Goal: Task Accomplishment & Management: Manage account settings

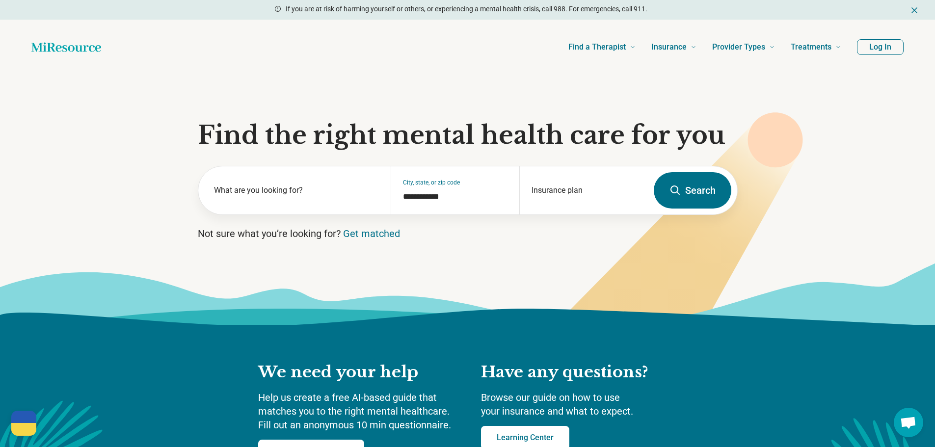
click at [877, 45] on button "Log In" at bounding box center [880, 47] width 47 height 16
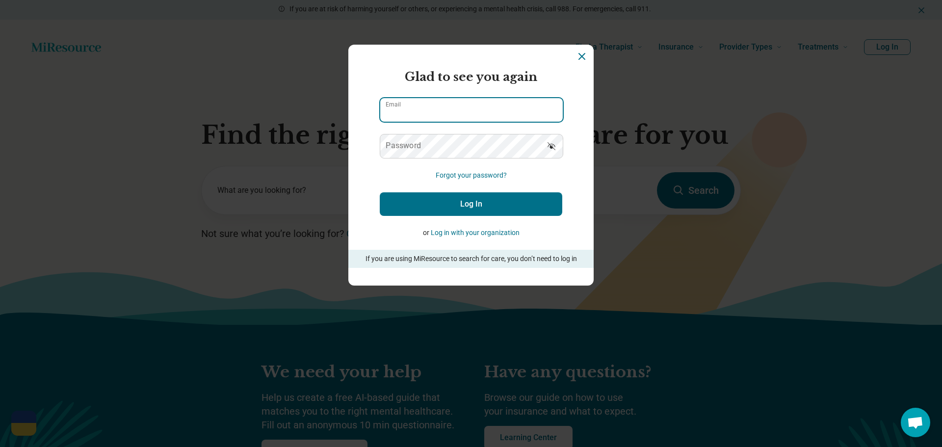
click at [470, 114] on input "Email" at bounding box center [471, 110] width 183 height 24
type input "**********"
click at [478, 206] on button "Log In" at bounding box center [471, 204] width 183 height 24
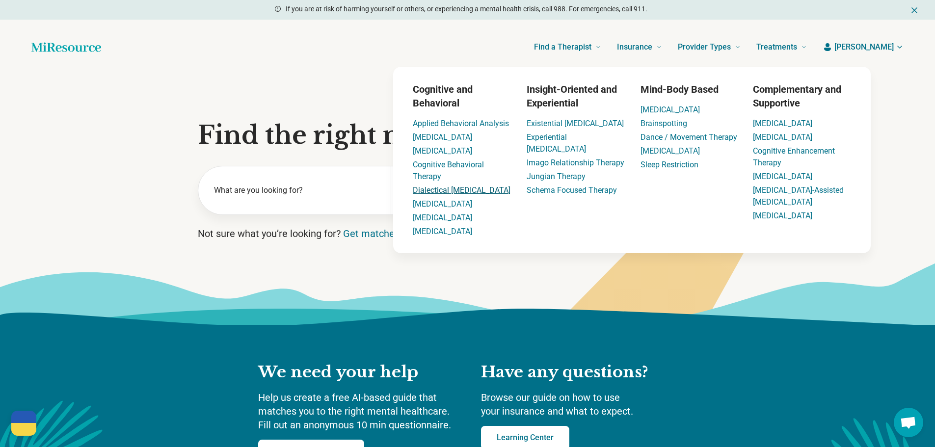
click at [451, 190] on link "Dialectical [MEDICAL_DATA]" at bounding box center [462, 189] width 98 height 9
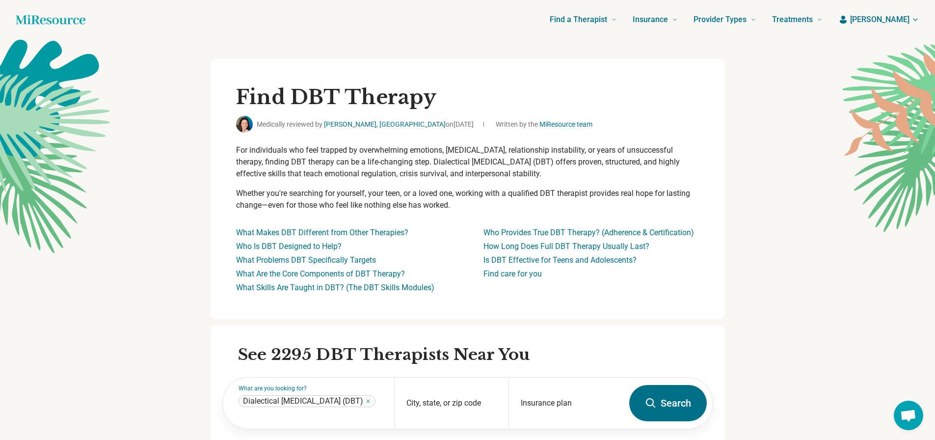
click at [919, 20] on icon "button" at bounding box center [915, 20] width 8 height 8
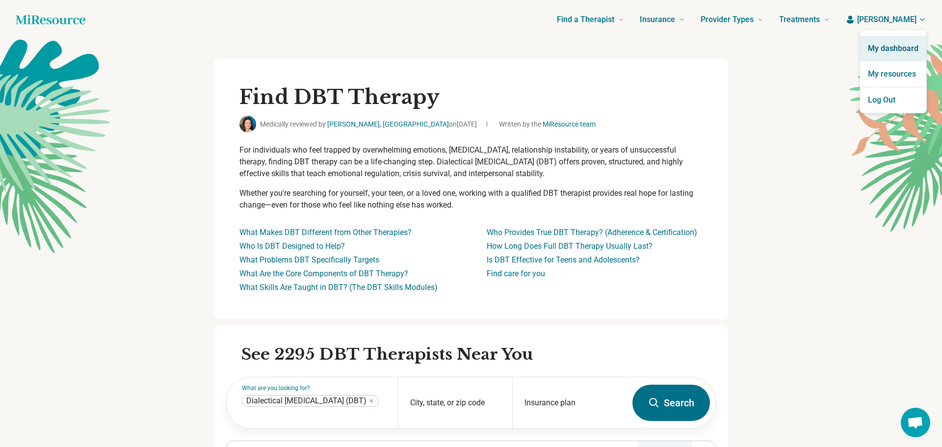
click at [892, 52] on link "My dashboard" at bounding box center [893, 49] width 66 height 26
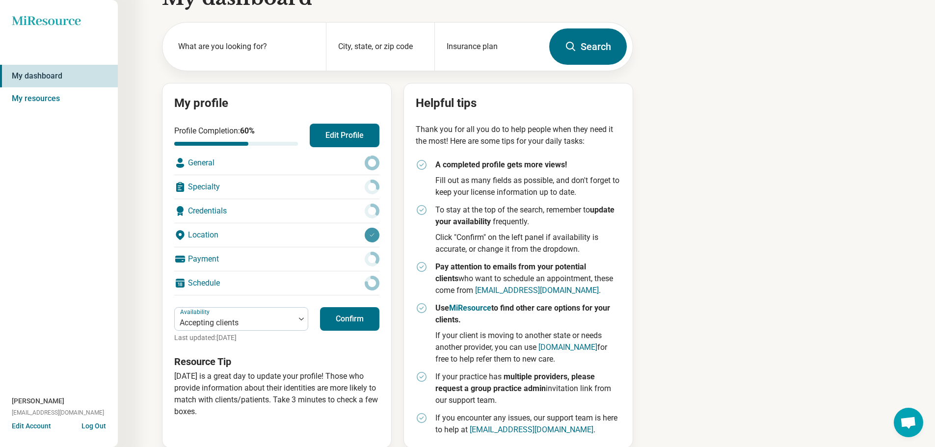
scroll to position [46, 0]
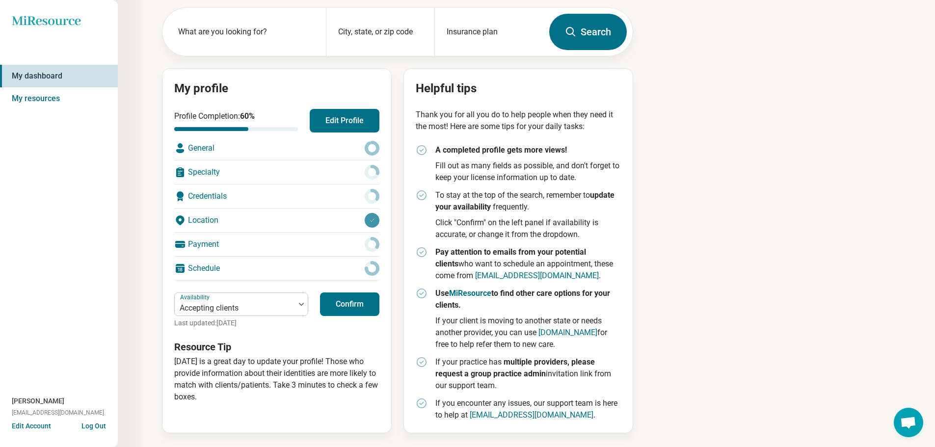
drag, startPoint x: 497, startPoint y: 361, endPoint x: 496, endPoint y: 369, distance: 8.8
drag, startPoint x: 496, startPoint y: 369, endPoint x: 490, endPoint y: 370, distance: 5.9
click at [490, 370] on strong "multiple providers, please request a group practice admin" at bounding box center [514, 367] width 159 height 21
click at [369, 223] on div at bounding box center [372, 220] width 15 height 15
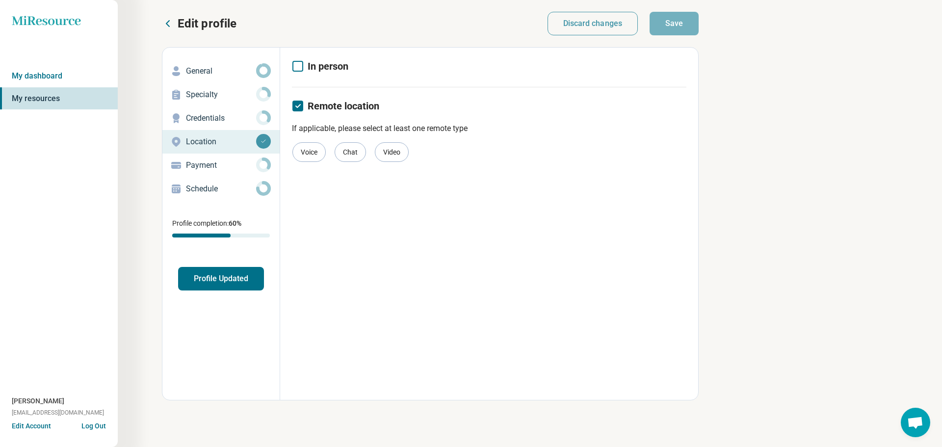
click at [262, 169] on circle at bounding box center [263, 164] width 11 height 11
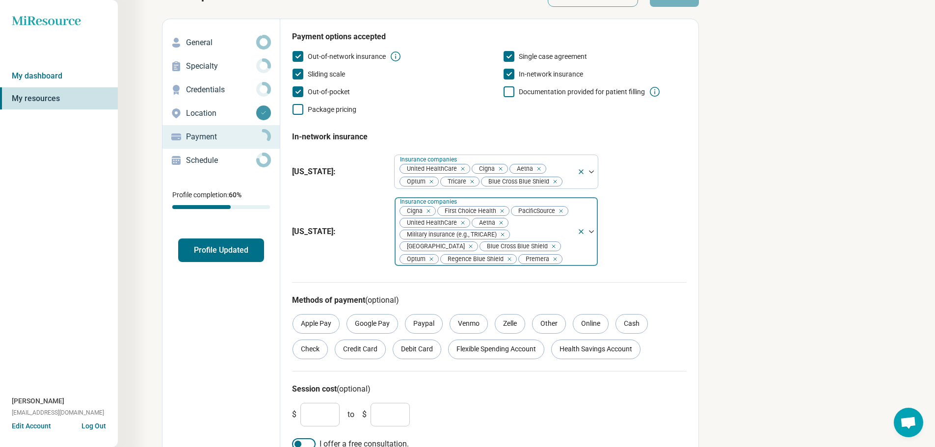
scroll to position [44, 0]
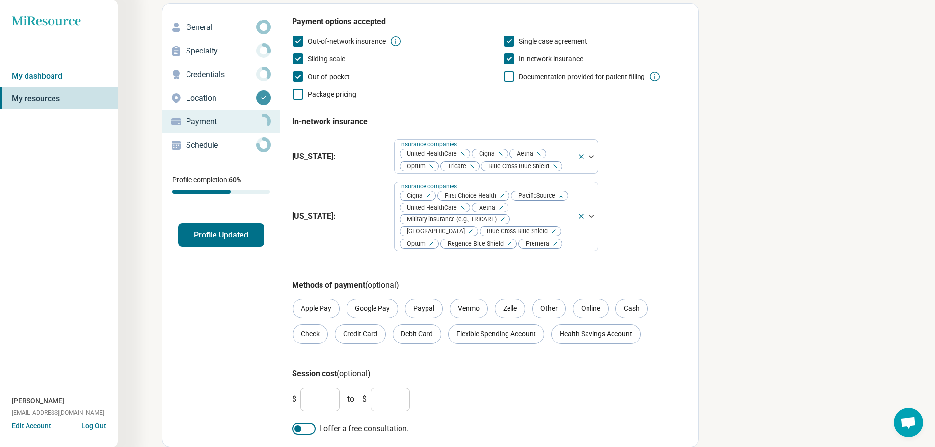
click at [315, 396] on input "*" at bounding box center [319, 400] width 39 height 24
type input "***"
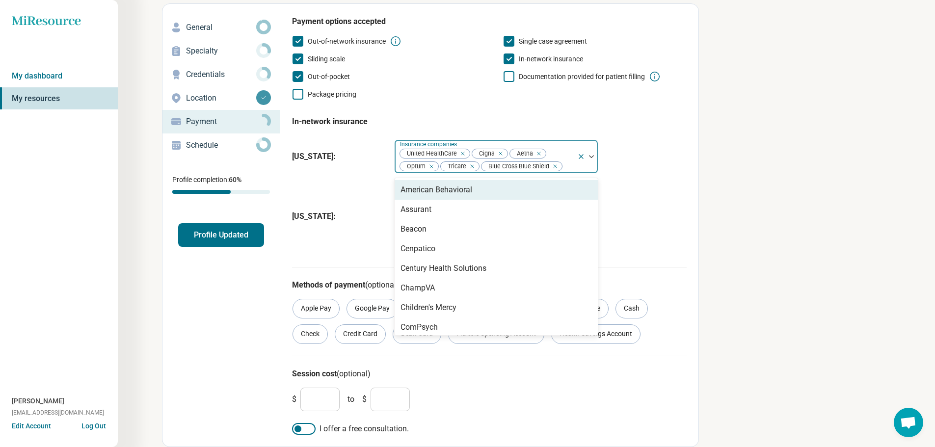
click at [593, 154] on div at bounding box center [587, 156] width 21 height 33
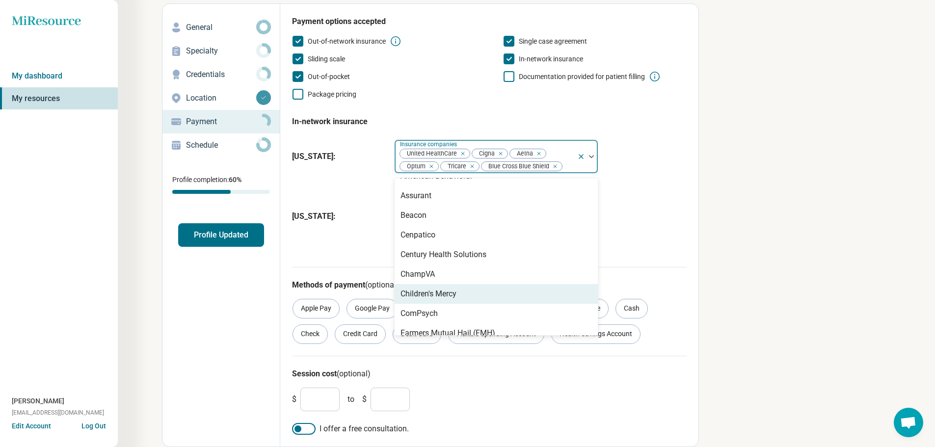
scroll to position [0, 0]
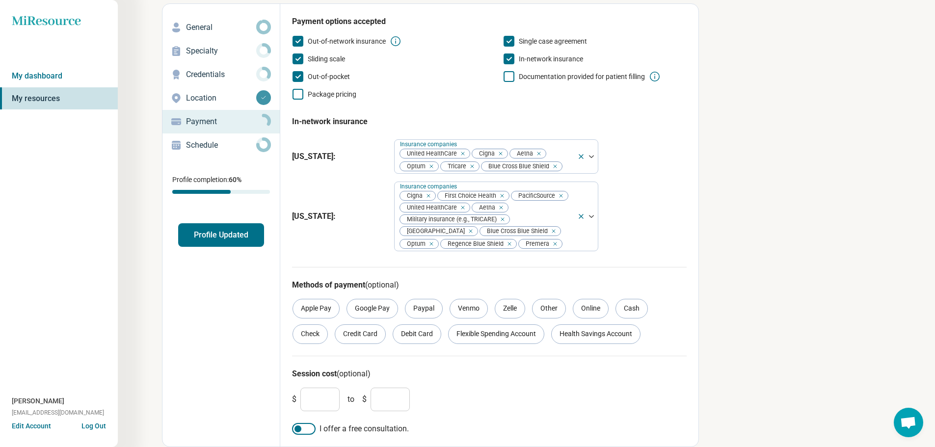
click at [606, 158] on div "[US_STATE] : Insurance companies United HealthCare Cigna Aetna Optum Tricare Bl…" at bounding box center [489, 156] width 394 height 42
click at [263, 144] on icon at bounding box center [263, 144] width 15 height 15
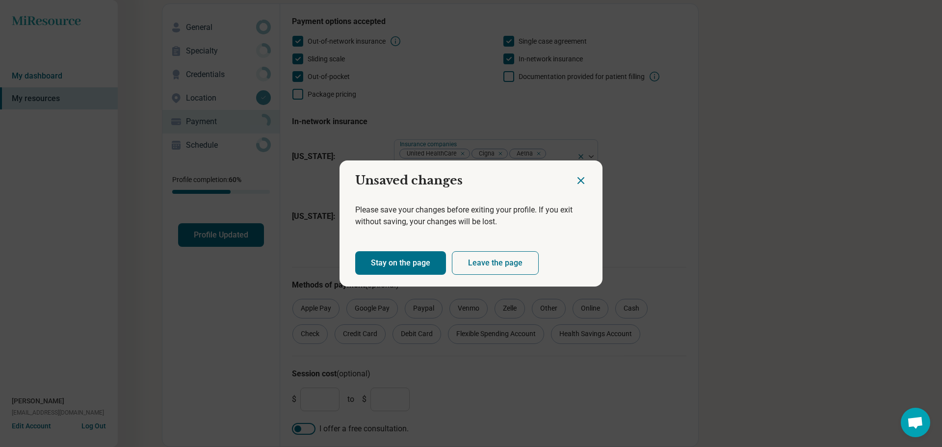
click at [411, 265] on button "Stay on the page" at bounding box center [400, 263] width 91 height 24
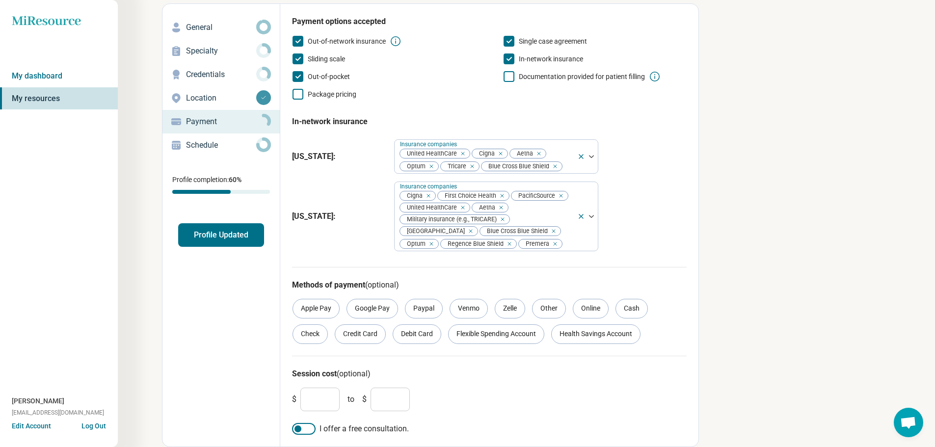
click at [262, 147] on icon at bounding box center [263, 144] width 15 height 15
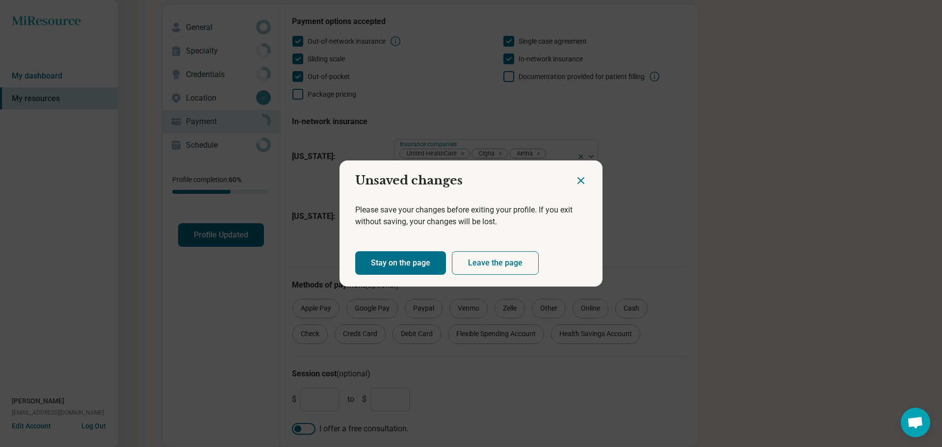
click at [388, 264] on button "Stay on the page" at bounding box center [400, 263] width 91 height 24
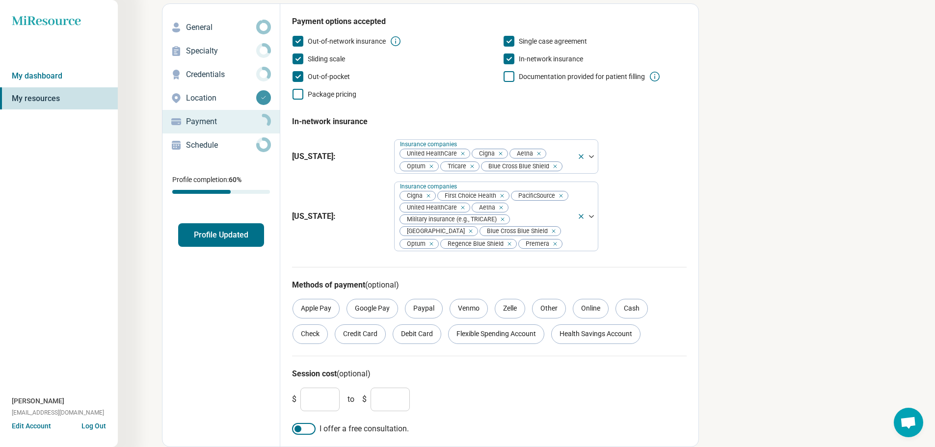
click at [269, 74] on circle at bounding box center [263, 73] width 11 height 11
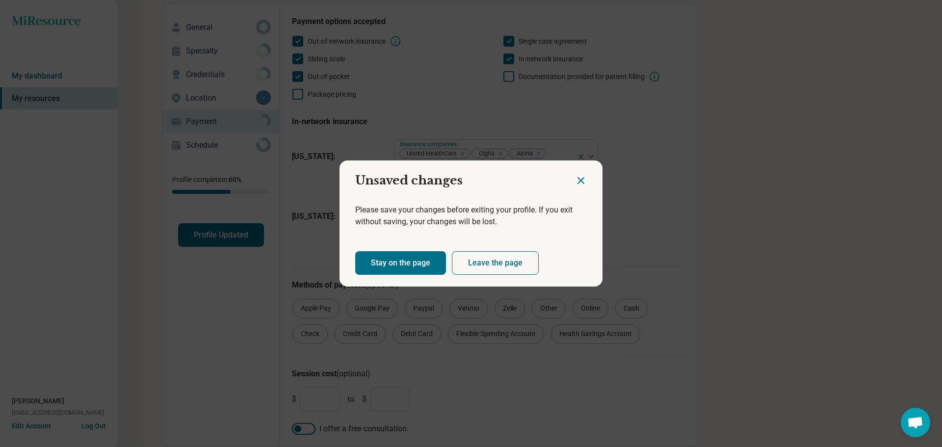
click at [269, 75] on div "Unsaved changes Please save your changes before exiting your profile. If you ex…" at bounding box center [471, 223] width 942 height 447
click at [419, 87] on div "Unsaved changes Please save your changes before exiting your profile. If you ex…" at bounding box center [471, 223] width 942 height 447
click at [412, 266] on button "Stay on the page" at bounding box center [400, 263] width 91 height 24
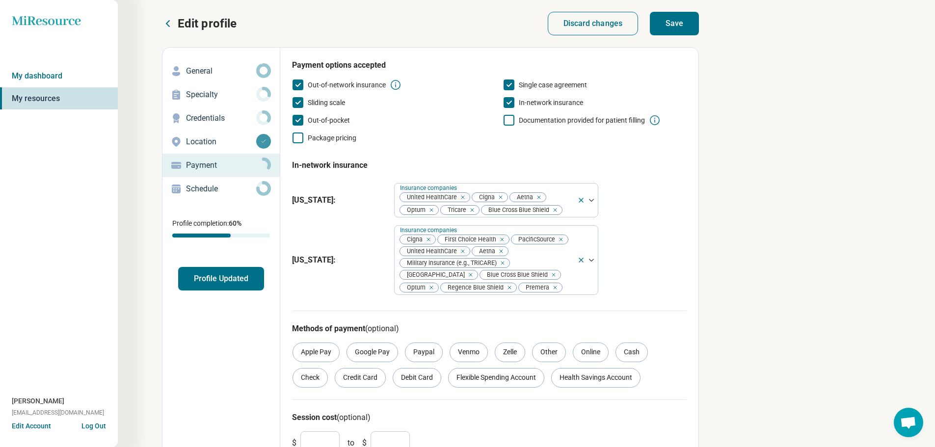
click at [679, 21] on button "Save" at bounding box center [674, 24] width 49 height 24
click at [261, 117] on icon at bounding box center [263, 117] width 15 height 15
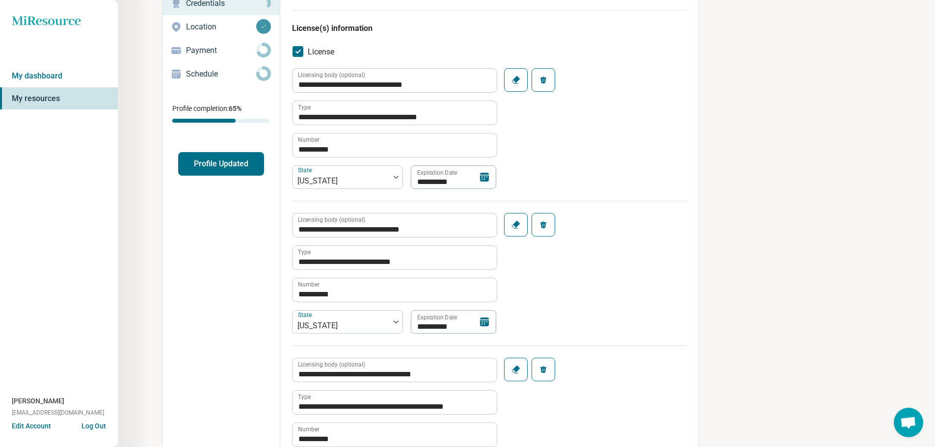
scroll to position [98, 0]
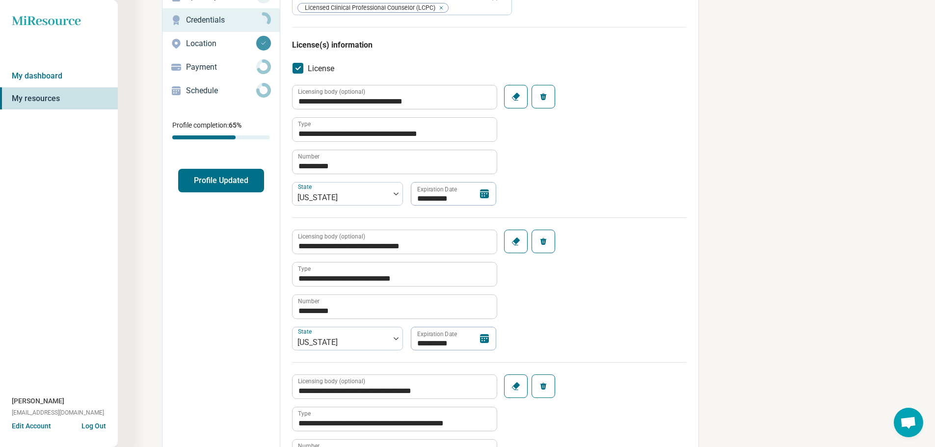
click at [265, 90] on icon at bounding box center [263, 90] width 15 height 15
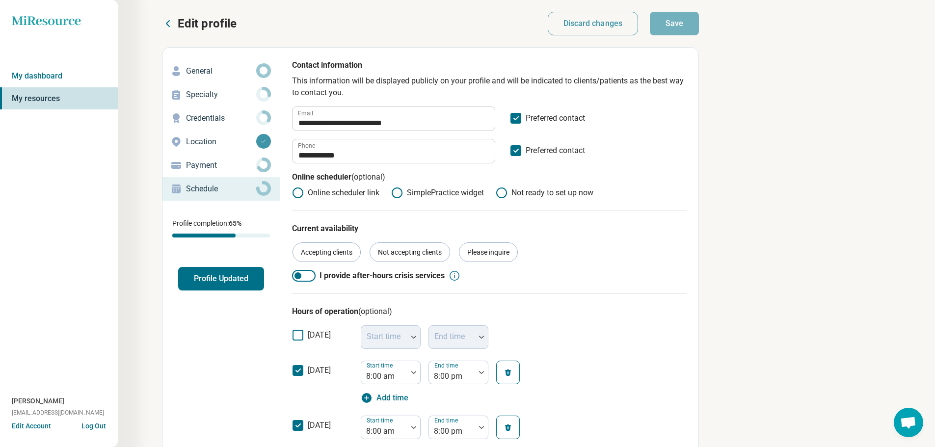
click at [263, 91] on icon at bounding box center [263, 94] width 15 height 15
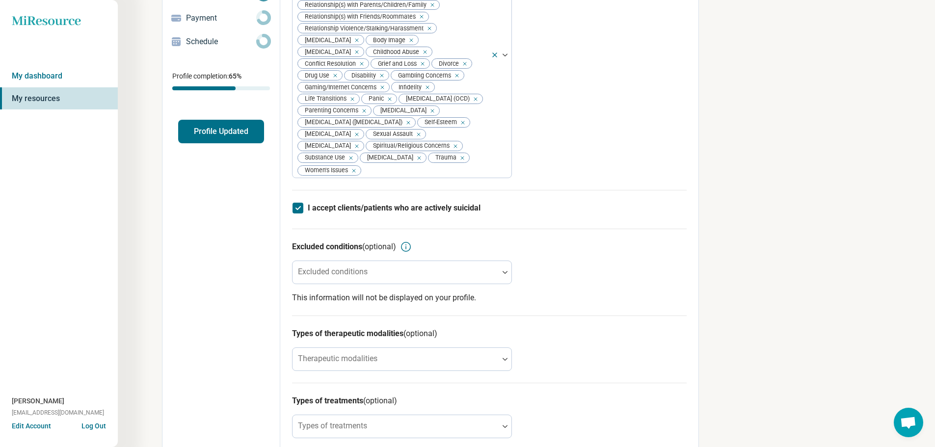
scroll to position [196, 0]
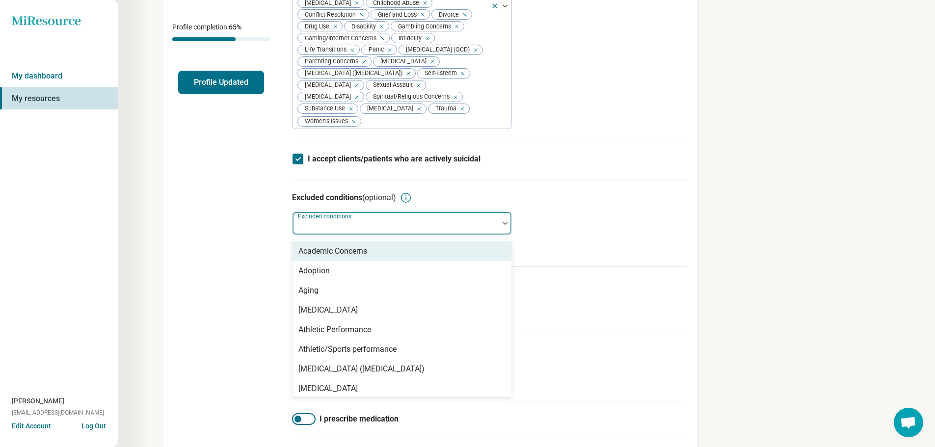
click at [505, 222] on img at bounding box center [504, 223] width 5 height 3
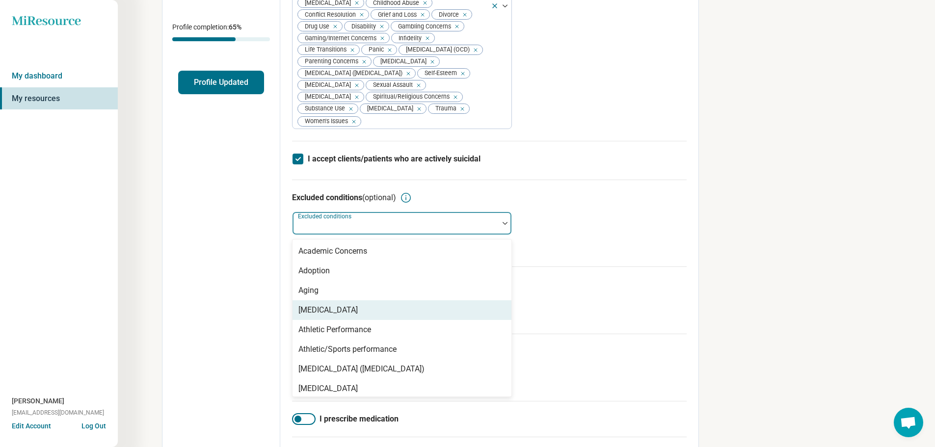
click at [459, 300] on div "[MEDICAL_DATA]" at bounding box center [401, 310] width 219 height 20
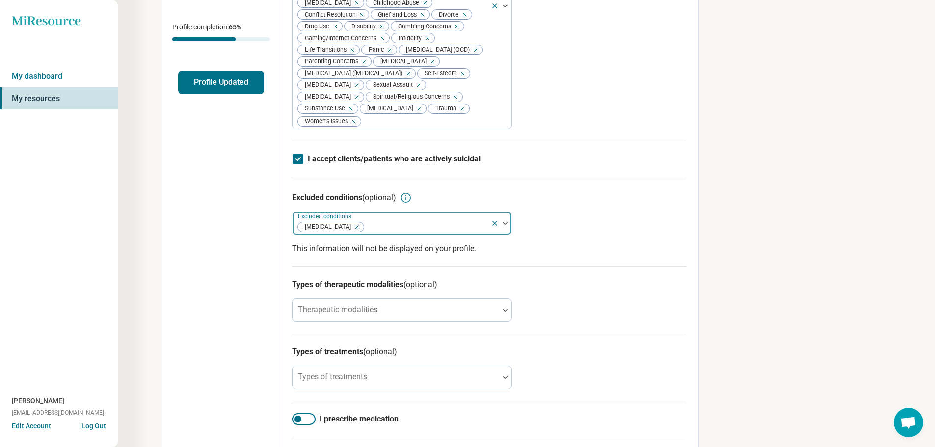
click at [505, 224] on img at bounding box center [504, 223] width 5 height 3
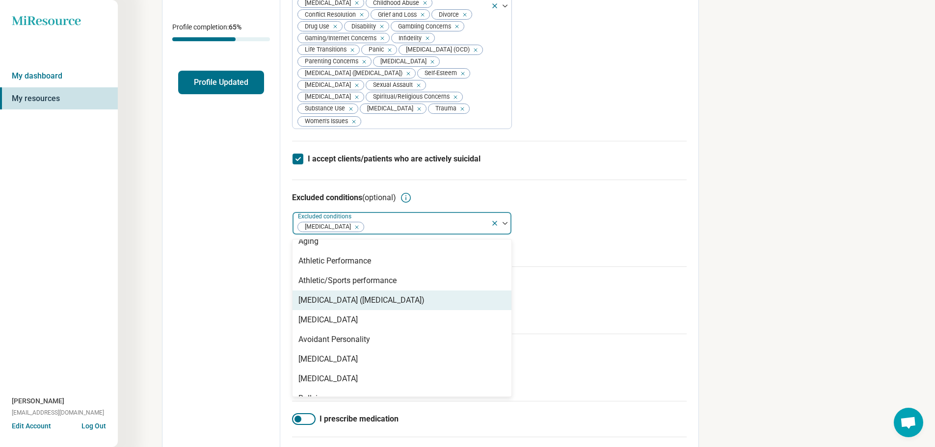
scroll to position [98, 0]
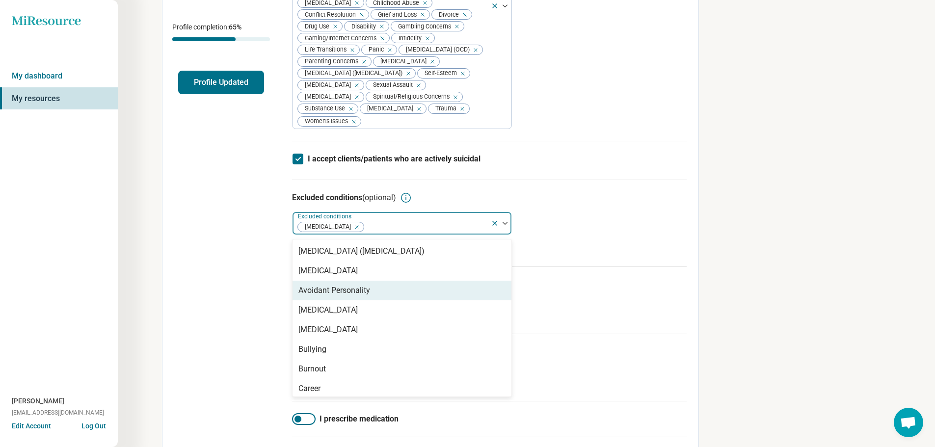
click at [432, 292] on div "Avoidant Personality" at bounding box center [401, 291] width 219 height 20
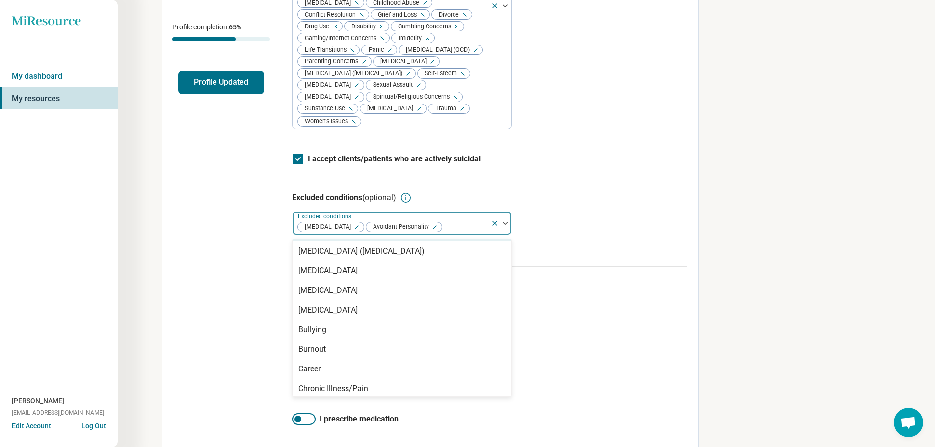
click at [504, 223] on img at bounding box center [504, 223] width 5 height 3
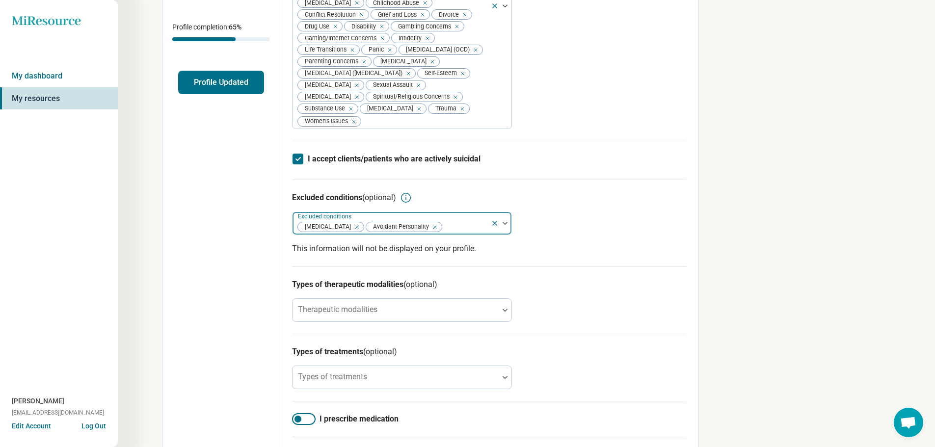
click at [504, 223] on img at bounding box center [504, 223] width 5 height 3
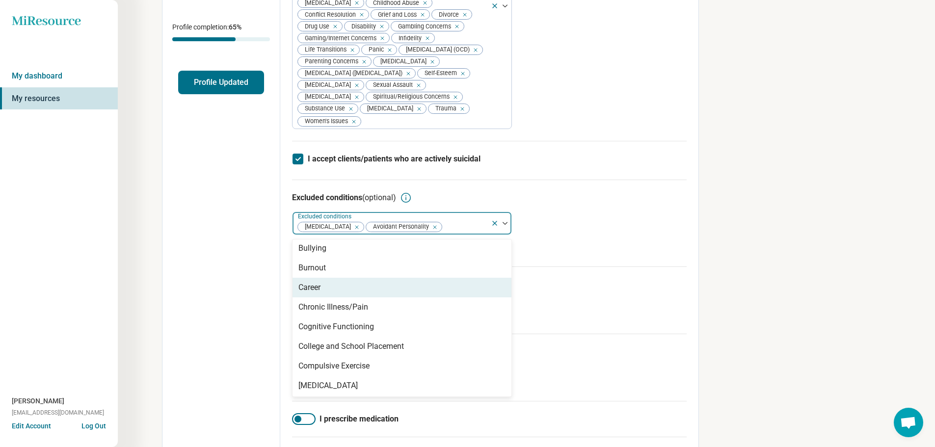
scroll to position [196, 0]
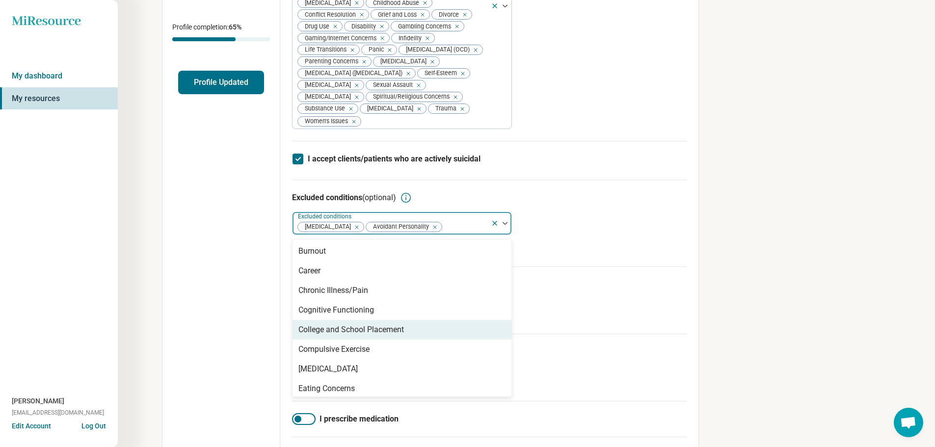
click at [383, 332] on div "College and School Placement" at bounding box center [350, 330] width 105 height 12
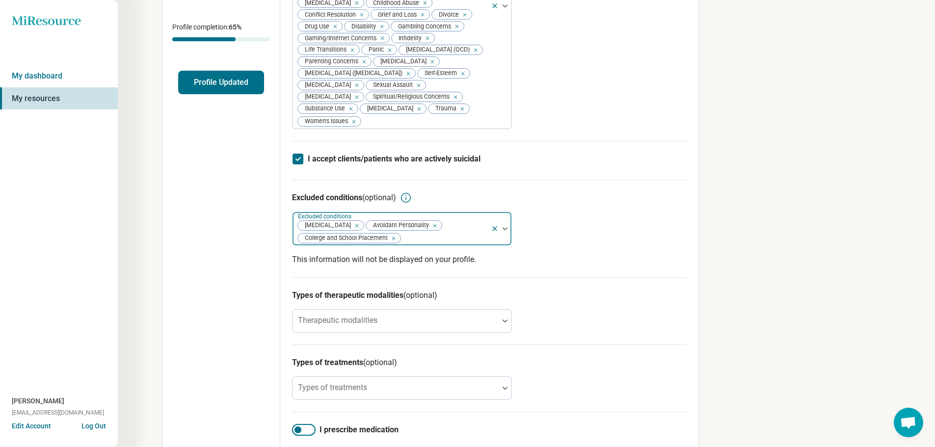
click at [508, 227] on div at bounding box center [504, 228] width 13 height 3
click at [507, 229] on img at bounding box center [504, 228] width 5 height 3
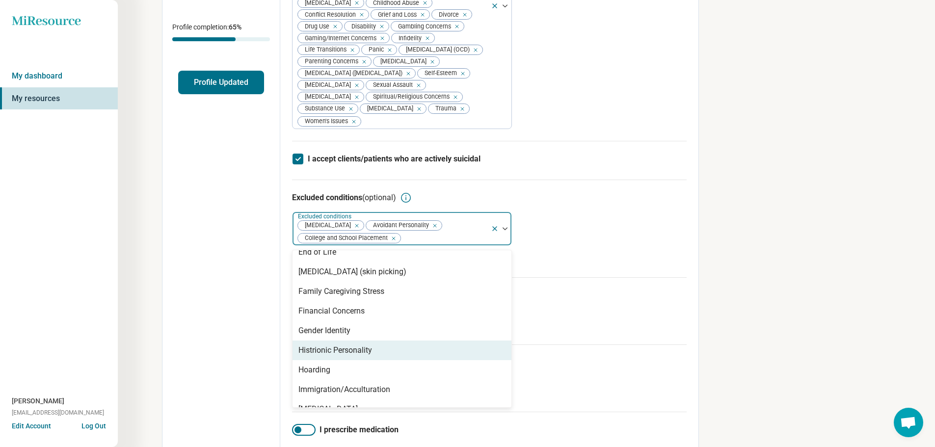
scroll to position [393, 0]
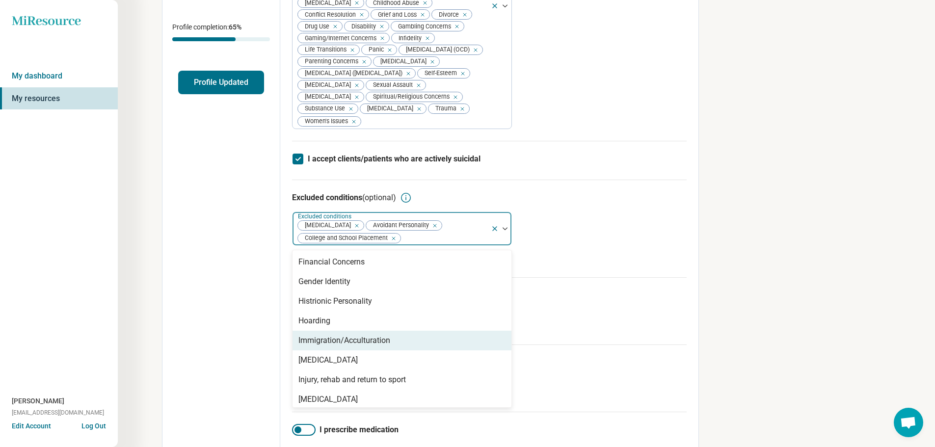
click at [388, 345] on div "Immigration/Acculturation" at bounding box center [344, 341] width 92 height 12
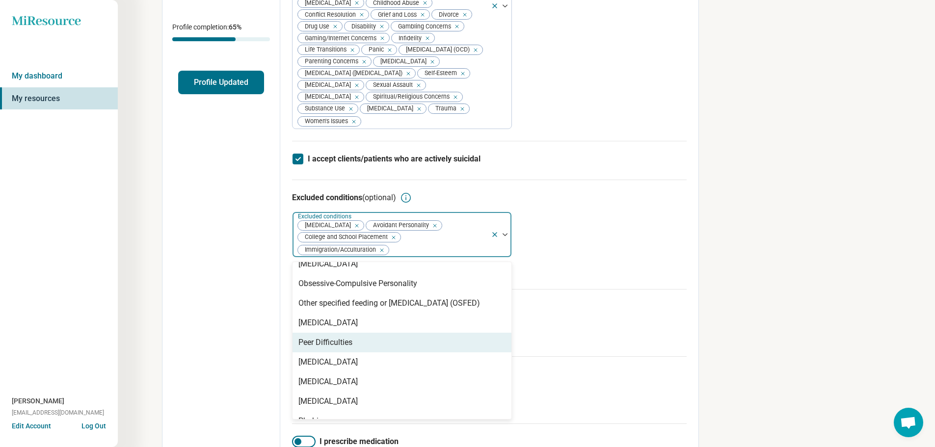
scroll to position [687, 0]
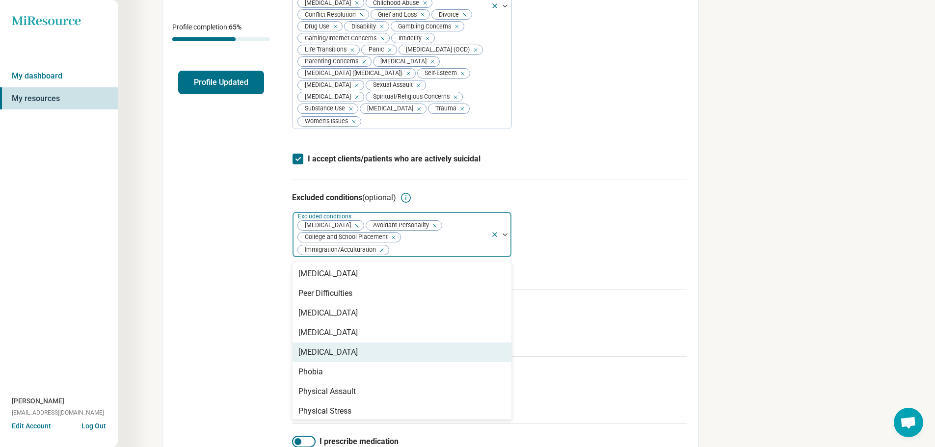
click at [392, 354] on div "[MEDICAL_DATA]" at bounding box center [401, 352] width 219 height 20
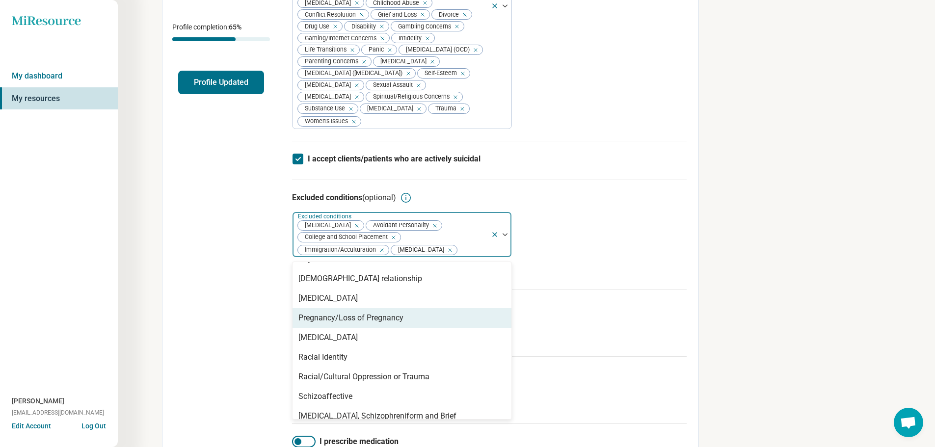
scroll to position [834, 0]
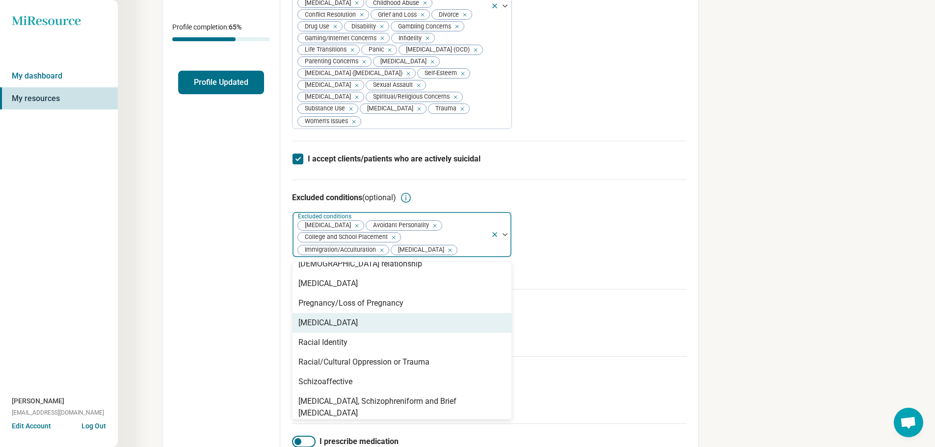
click at [389, 325] on div "[MEDICAL_DATA]" at bounding box center [401, 323] width 219 height 20
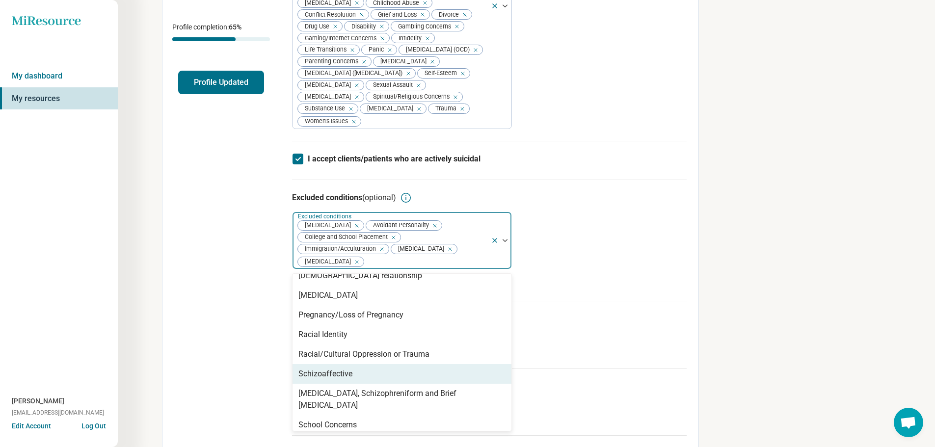
click at [353, 372] on div "Schizoaffective" at bounding box center [401, 374] width 219 height 20
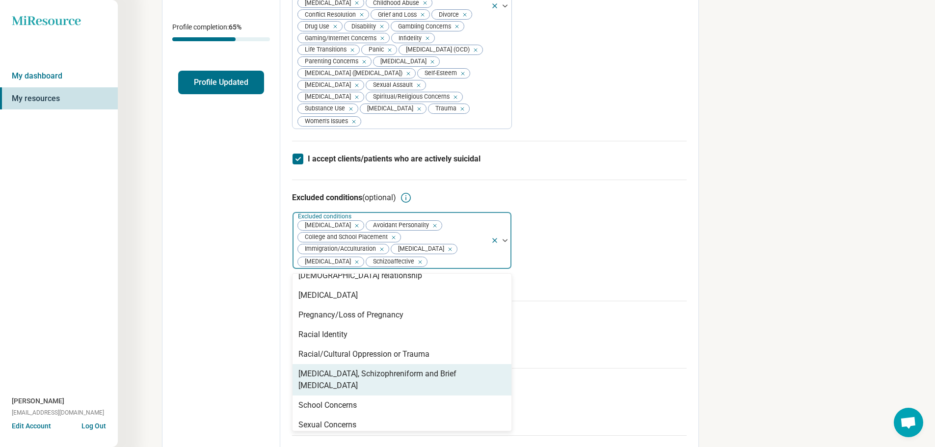
click at [354, 377] on div "[MEDICAL_DATA], Schizophreniform and Brief [MEDICAL_DATA]" at bounding box center [401, 380] width 207 height 24
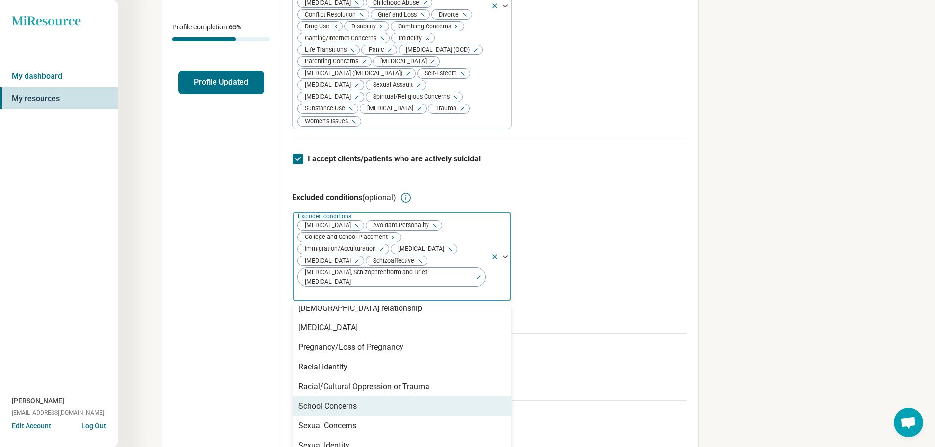
scroll to position [867, 0]
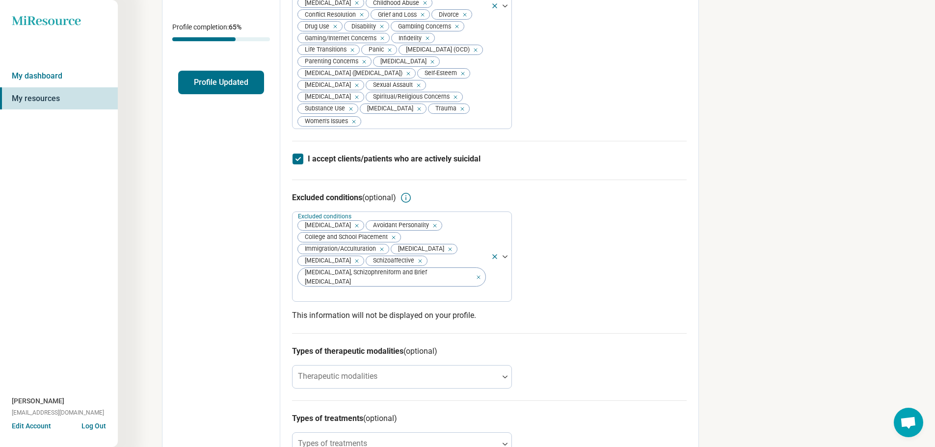
click at [525, 245] on div "Excluded conditions (optional) Excluded conditions [MEDICAL_DATA] Avoidant Pers…" at bounding box center [489, 257] width 394 height 154
click at [501, 375] on div at bounding box center [504, 376] width 13 height 3
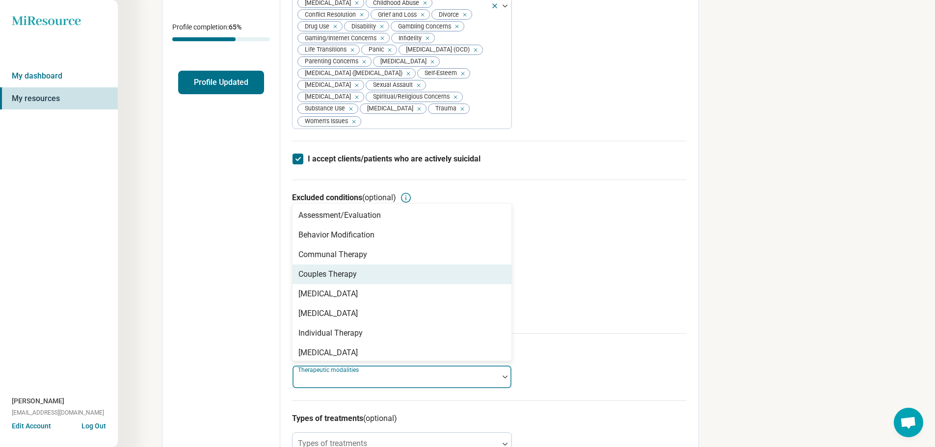
click at [372, 264] on div "Couples Therapy" at bounding box center [401, 274] width 219 height 20
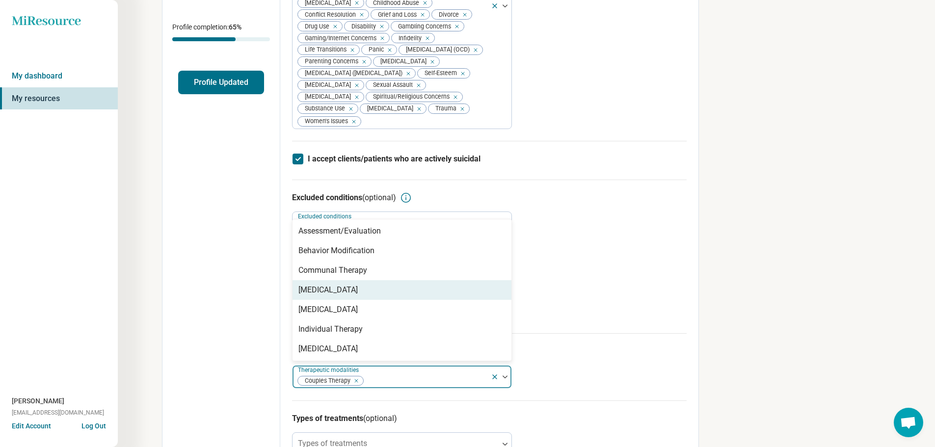
click at [367, 280] on div "[MEDICAL_DATA]" at bounding box center [401, 290] width 219 height 20
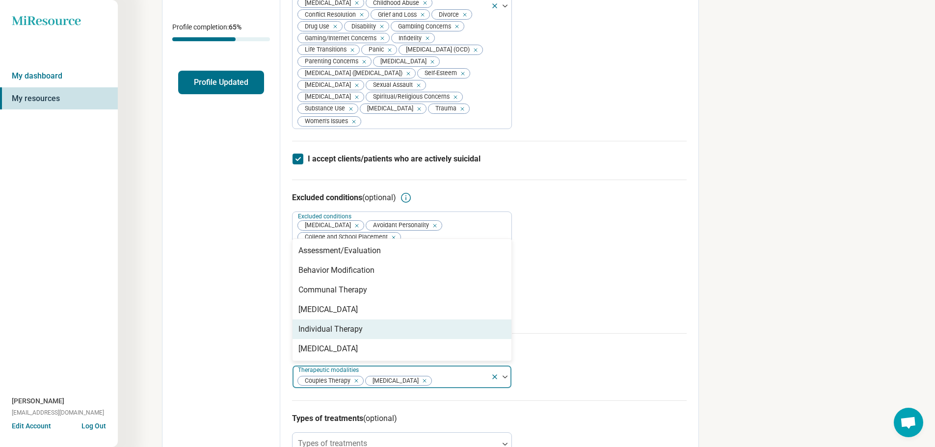
click at [367, 319] on div "Individual Therapy" at bounding box center [401, 329] width 219 height 20
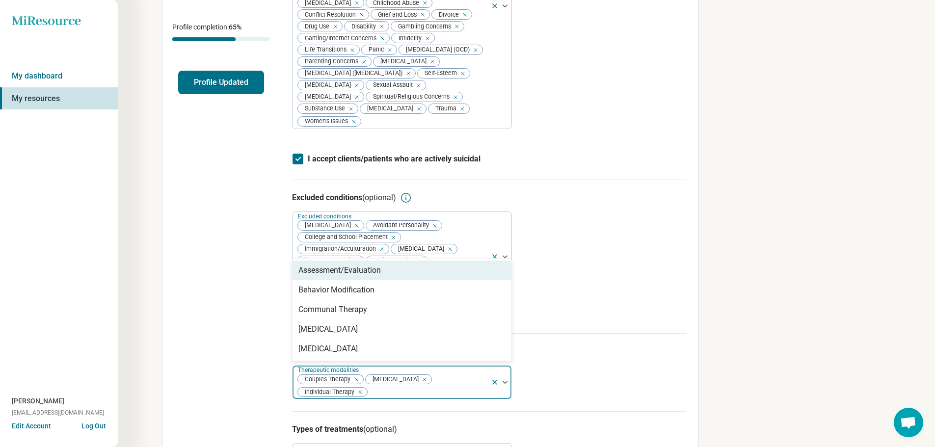
click at [364, 264] on div "Assessment/Evaluation" at bounding box center [339, 270] width 82 height 12
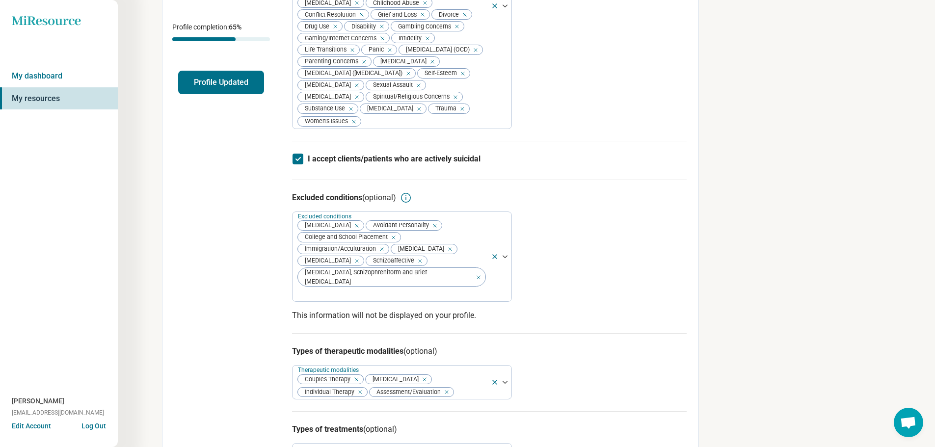
click at [534, 358] on div "Types of therapeutic modalities (optional) Therapeutic modalities Couples Thera…" at bounding box center [489, 372] width 394 height 78
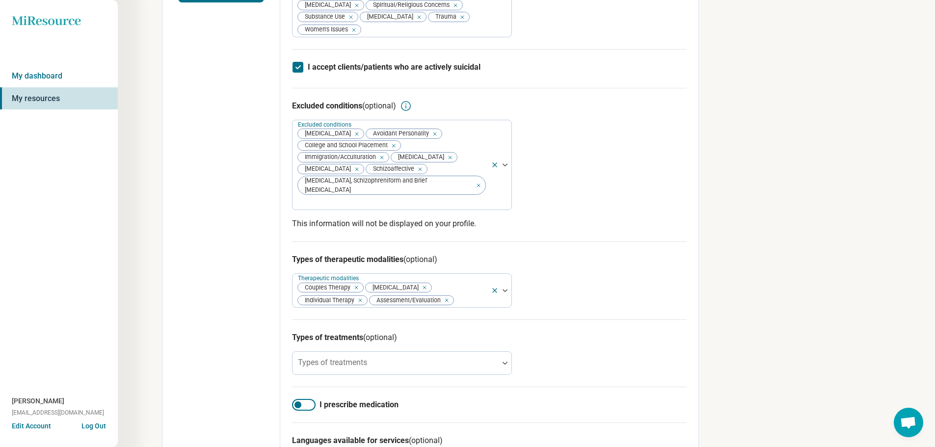
scroll to position [343, 0]
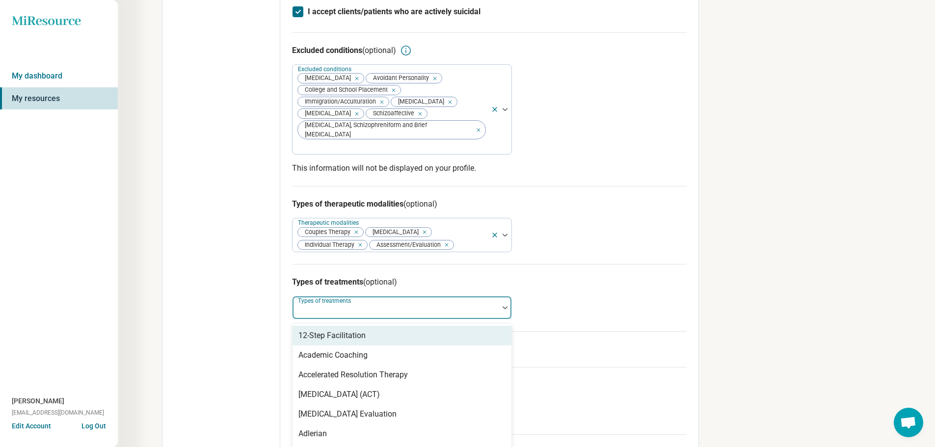
click at [503, 296] on div at bounding box center [504, 307] width 13 height 23
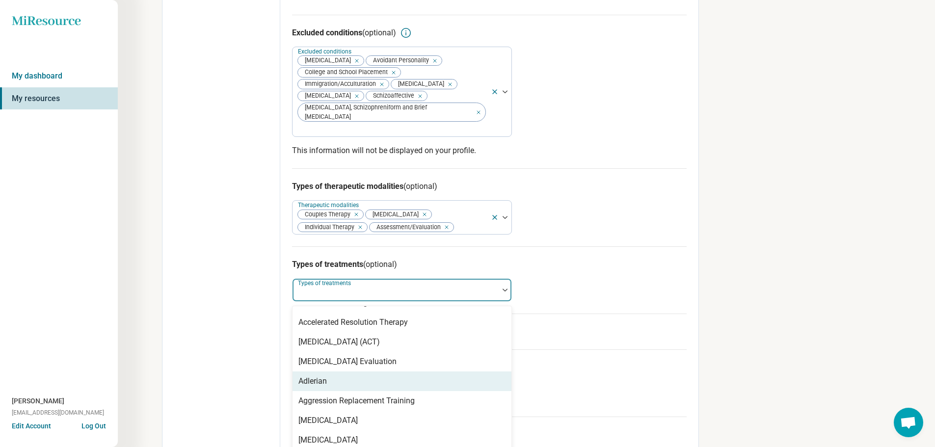
scroll to position [49, 0]
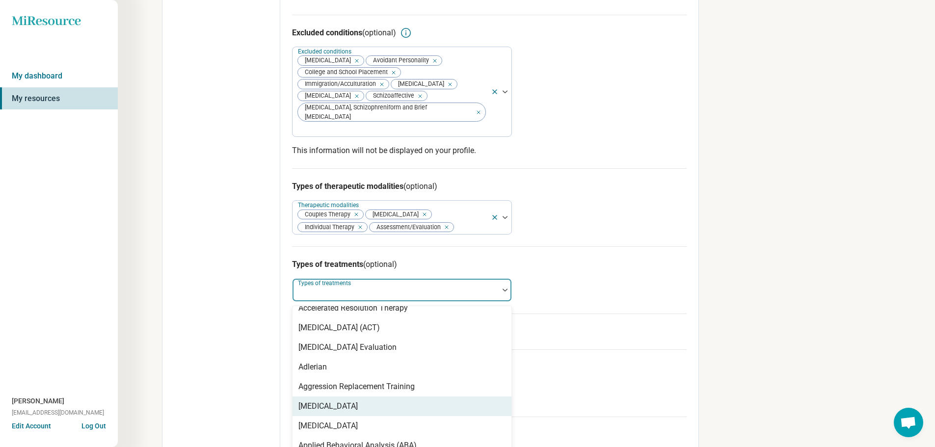
click at [390, 396] on div "[MEDICAL_DATA]" at bounding box center [401, 406] width 219 height 20
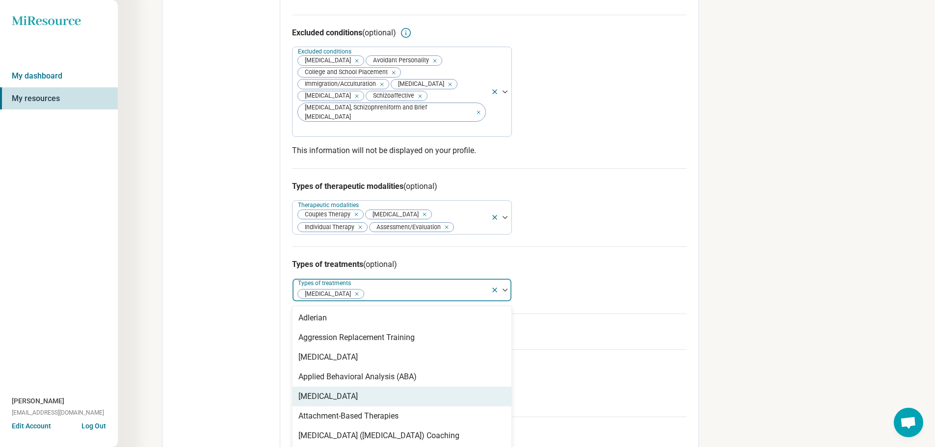
click at [391, 387] on div "[MEDICAL_DATA]" at bounding box center [401, 397] width 219 height 20
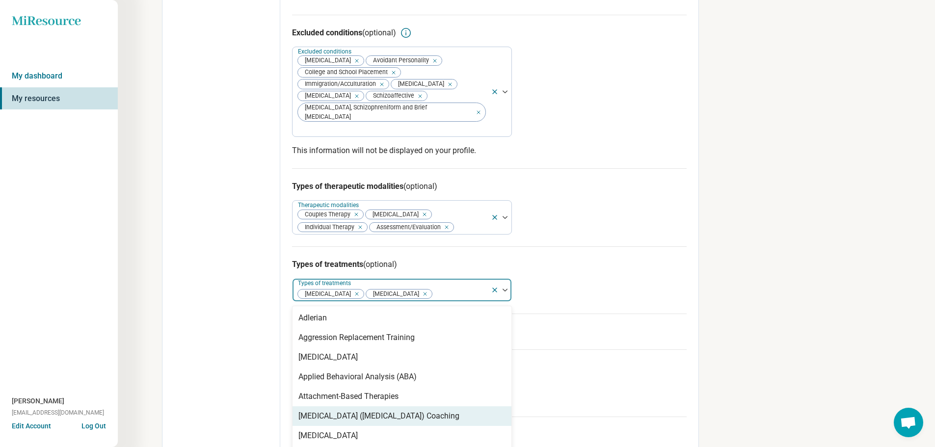
click at [391, 410] on div "[MEDICAL_DATA] ([MEDICAL_DATA]) Coaching" at bounding box center [378, 416] width 161 height 12
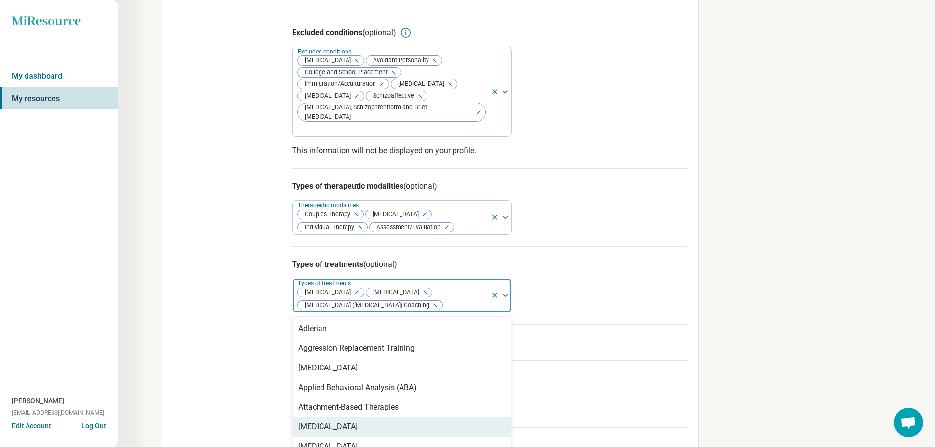
scroll to position [147, 0]
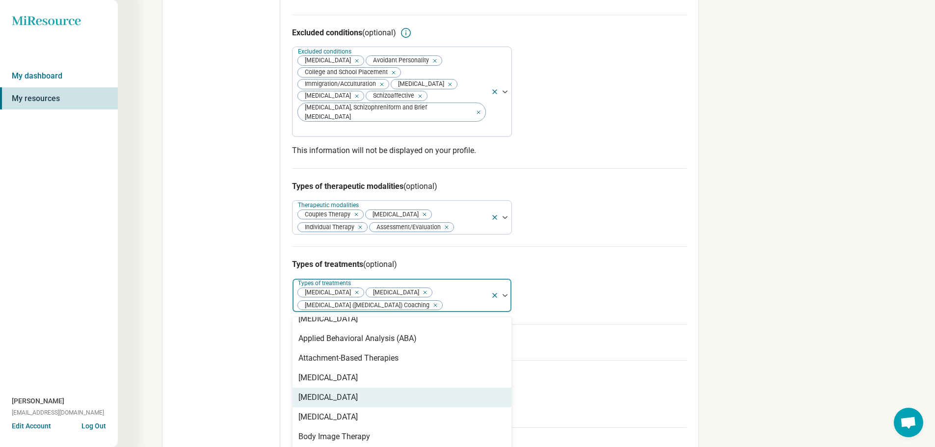
click at [380, 388] on div "[MEDICAL_DATA]" at bounding box center [401, 398] width 219 height 20
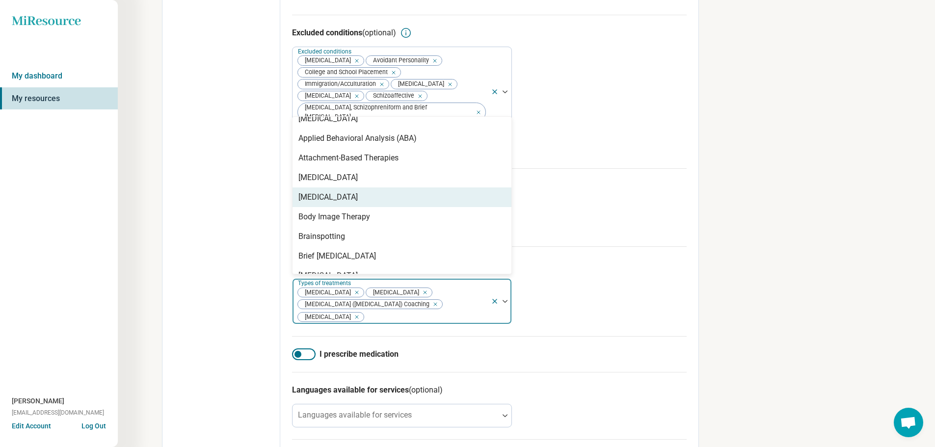
scroll to position [196, 0]
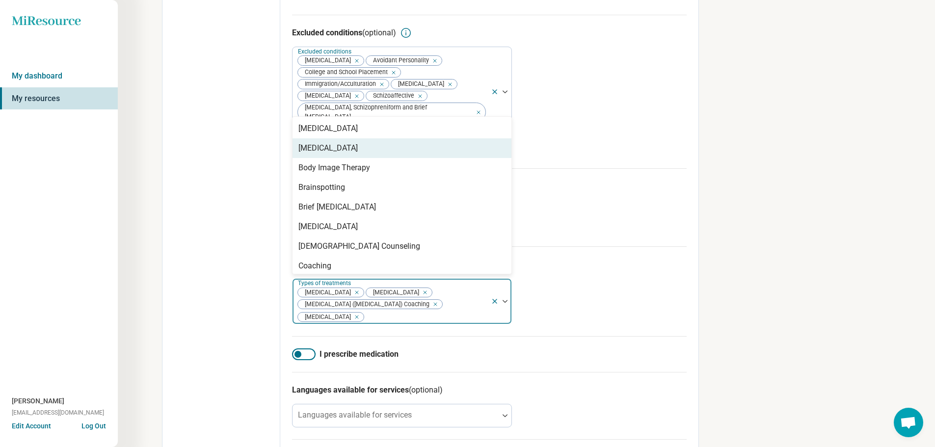
click at [504, 300] on img at bounding box center [504, 301] width 5 height 3
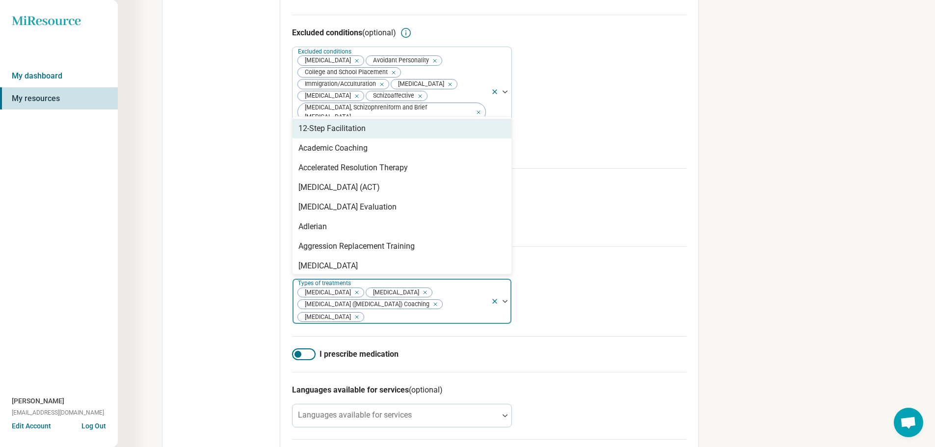
click at [504, 300] on img at bounding box center [504, 301] width 5 height 3
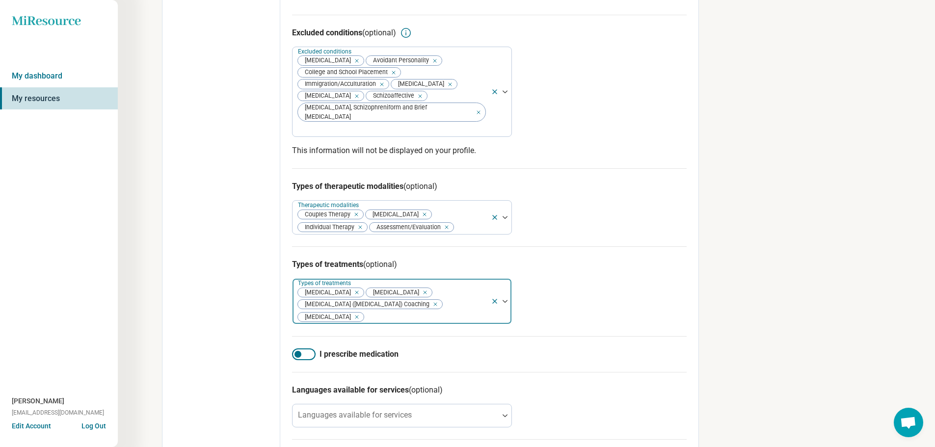
click at [504, 300] on img at bounding box center [504, 301] width 5 height 3
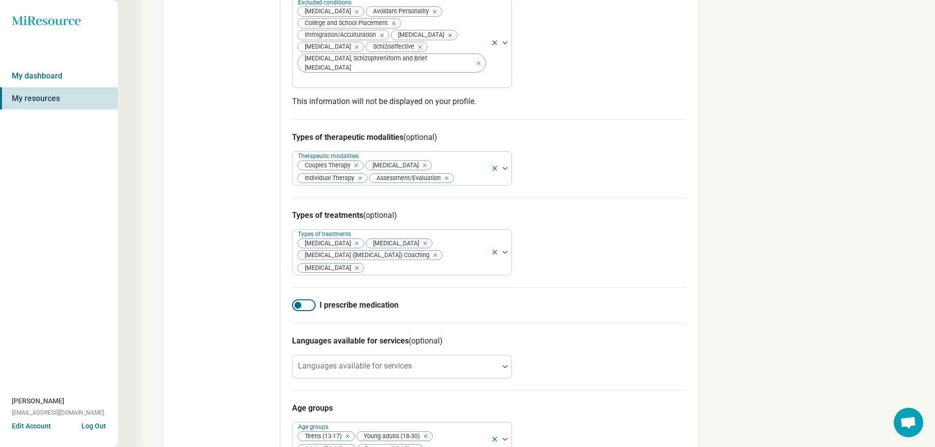
click at [301, 302] on div at bounding box center [297, 305] width 7 height 7
click at [310, 302] on div at bounding box center [309, 305] width 7 height 7
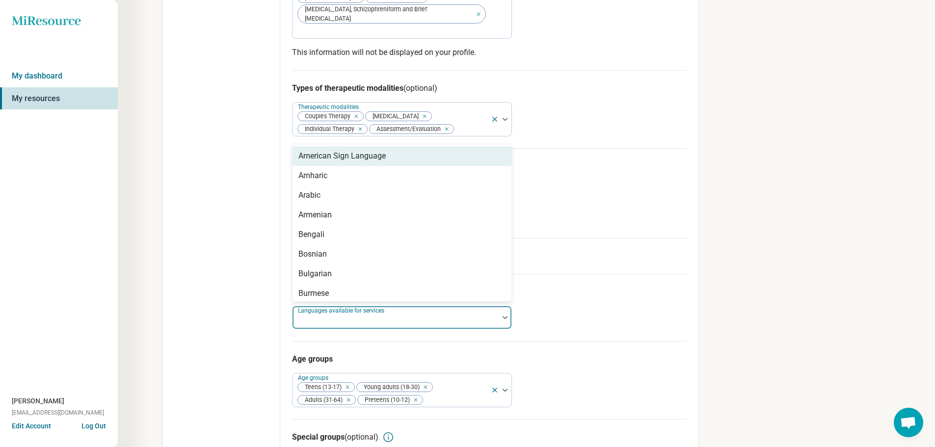
click at [507, 316] on img at bounding box center [504, 317] width 5 height 3
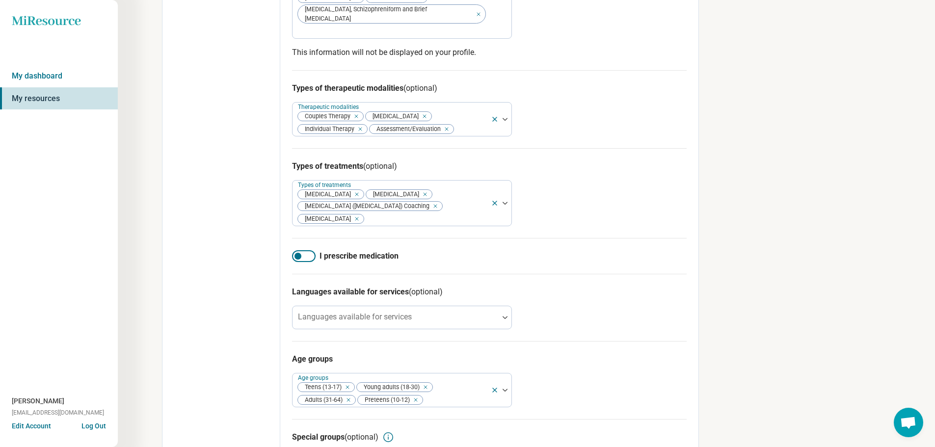
click at [553, 274] on div "Languages available for services (optional) Languages available for services" at bounding box center [489, 307] width 394 height 67
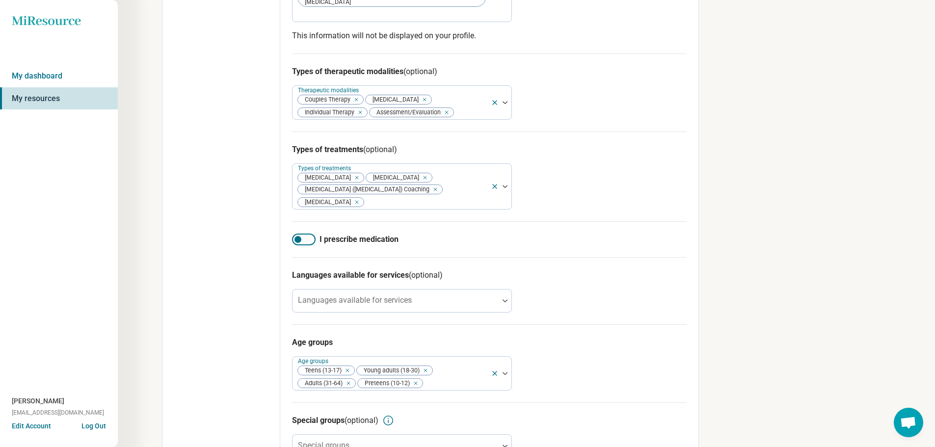
scroll to position [490, 0]
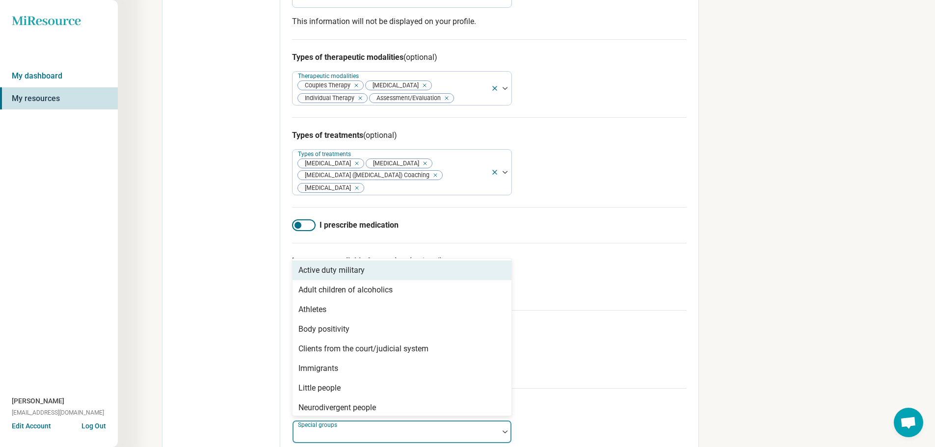
click at [506, 430] on img at bounding box center [504, 431] width 5 height 3
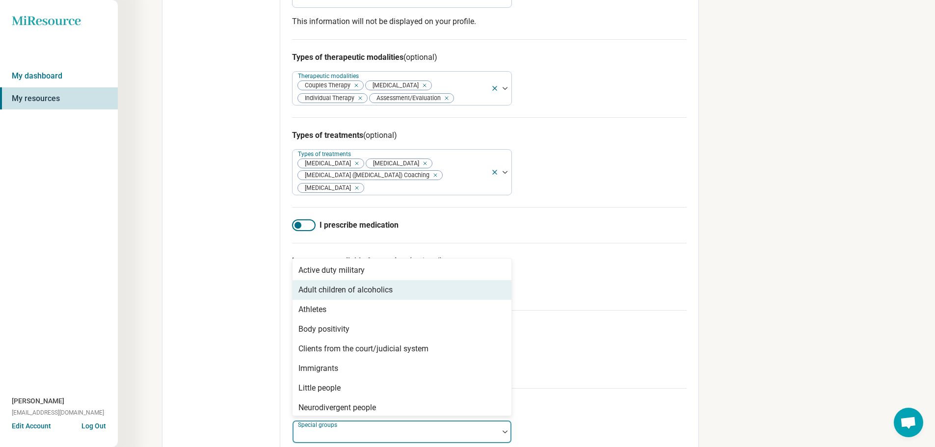
click at [404, 280] on div "Adult children of alcoholics" at bounding box center [401, 290] width 219 height 20
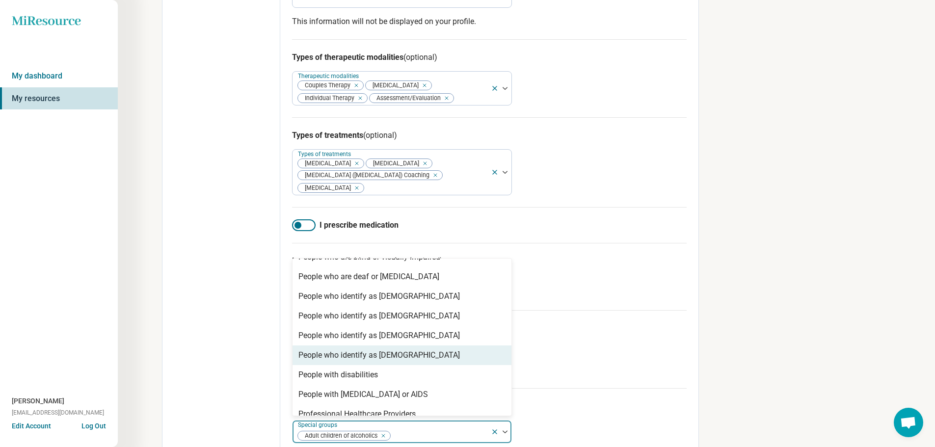
scroll to position [245, 0]
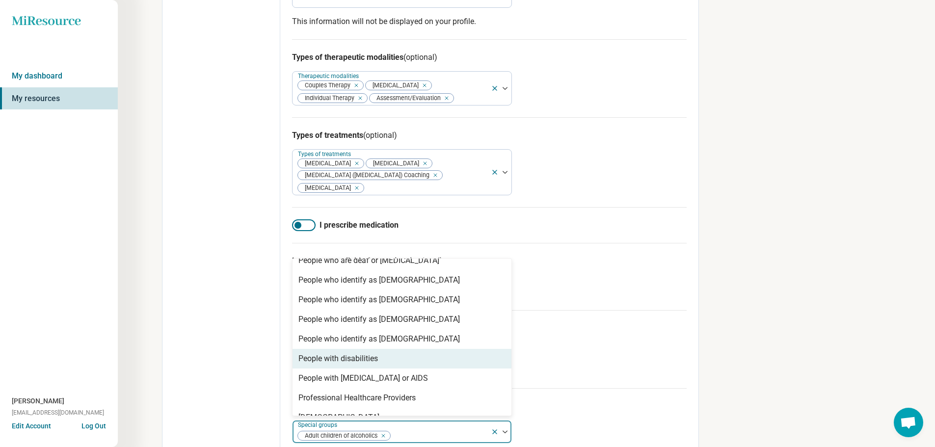
click at [450, 349] on div "People with disabilities" at bounding box center [401, 359] width 219 height 20
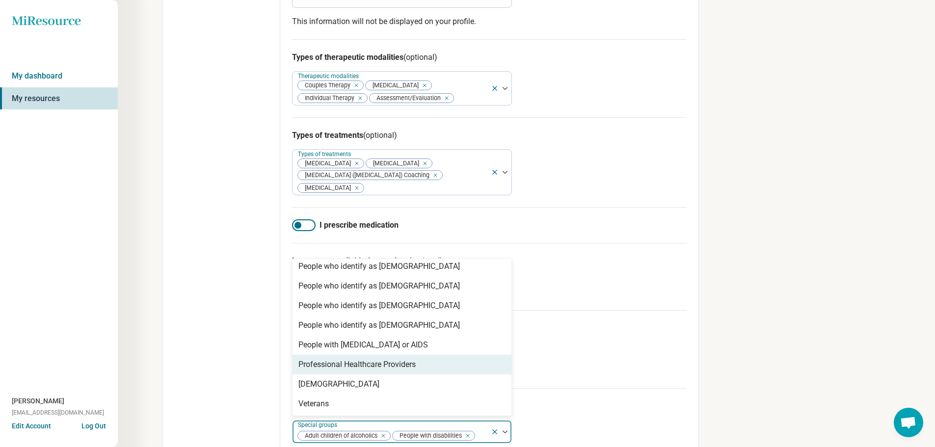
click at [446, 355] on div "Professional Healthcare Providers" at bounding box center [401, 365] width 219 height 20
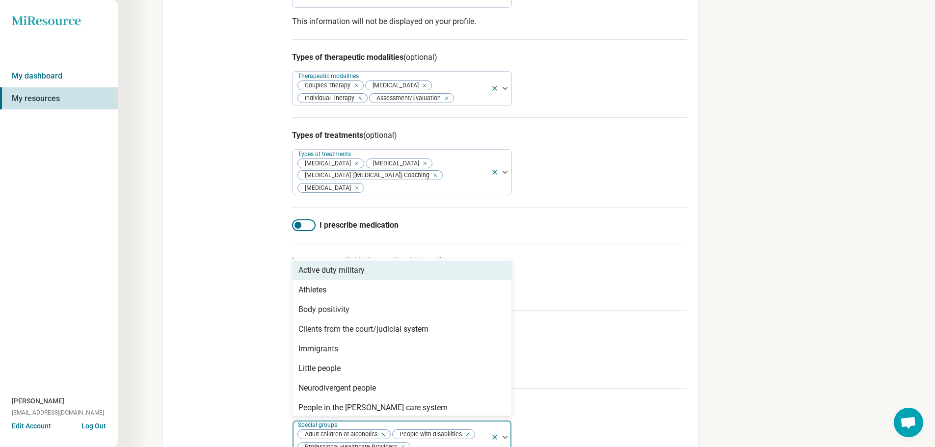
drag, startPoint x: 444, startPoint y: 386, endPoint x: 504, endPoint y: 414, distance: 67.0
click at [504, 420] on div at bounding box center [501, 436] width 21 height 33
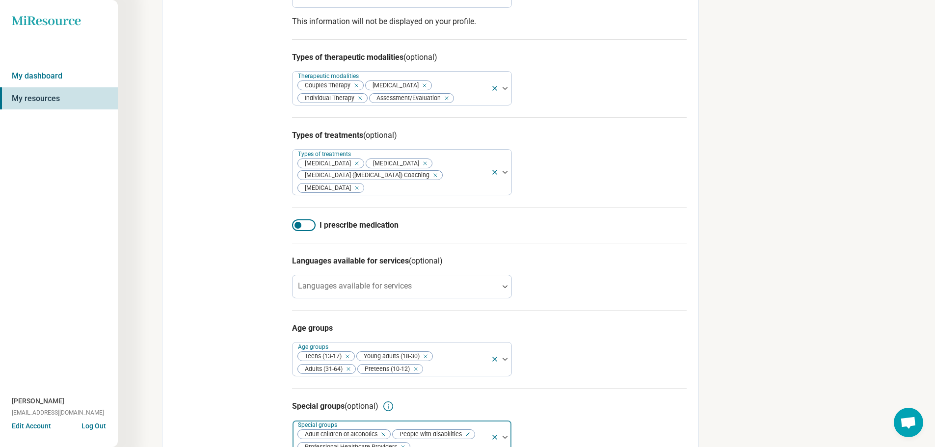
click at [504, 436] on img at bounding box center [504, 437] width 5 height 3
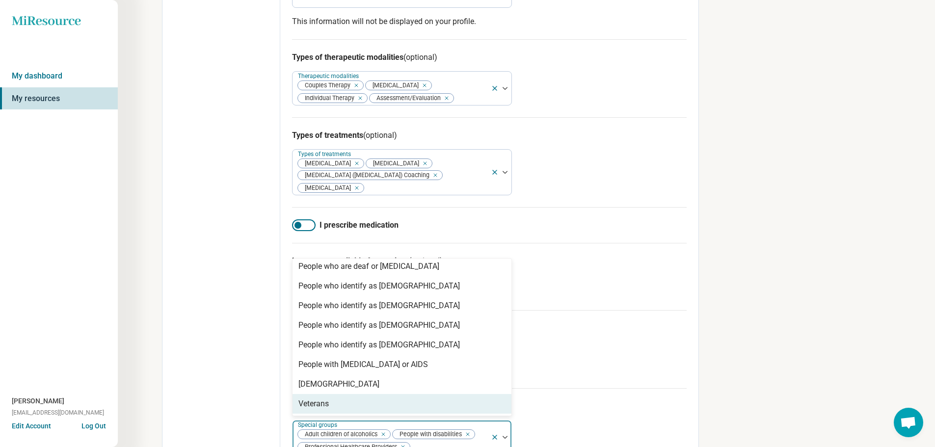
click at [420, 394] on div "Veterans" at bounding box center [401, 404] width 219 height 20
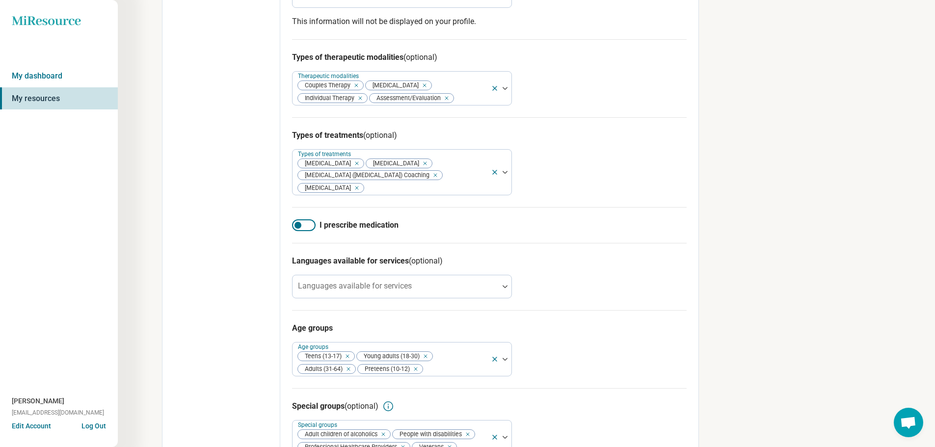
click at [590, 333] on div "Age groups Age groups Teens (13-17) Young adults (18-30) Adults (31-64) Preteen…" at bounding box center [489, 349] width 394 height 78
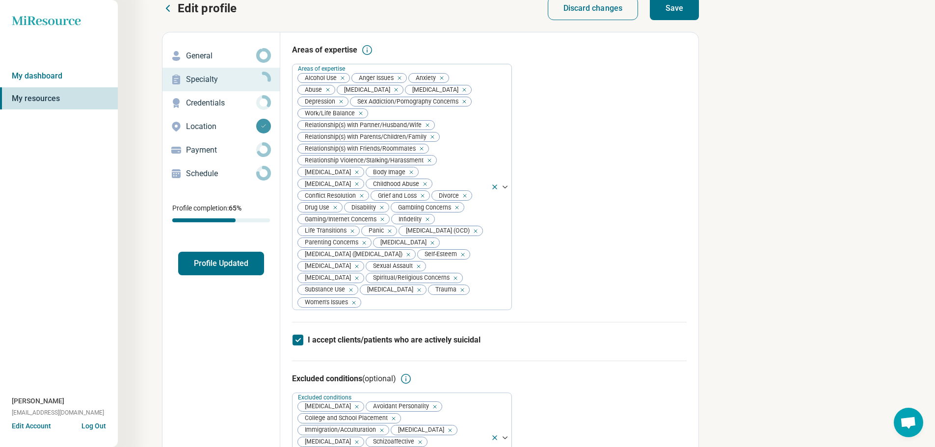
scroll to position [0, 0]
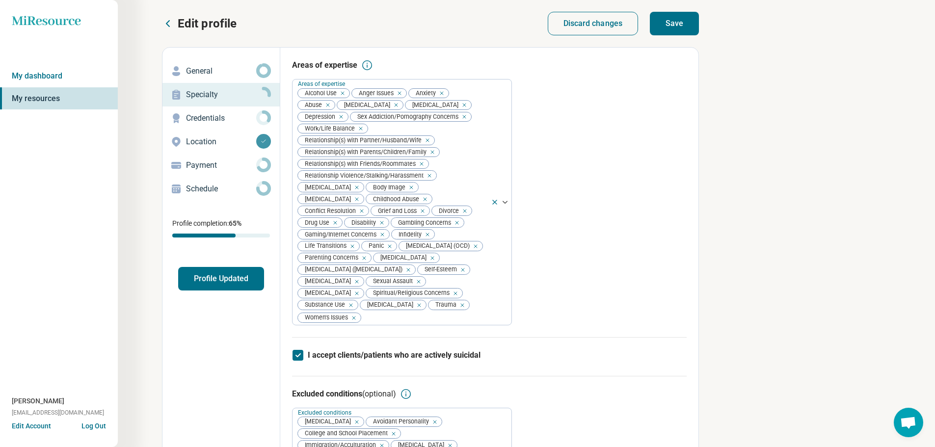
click at [677, 19] on button "Save" at bounding box center [674, 24] width 49 height 24
click at [265, 70] on icon at bounding box center [263, 70] width 15 height 15
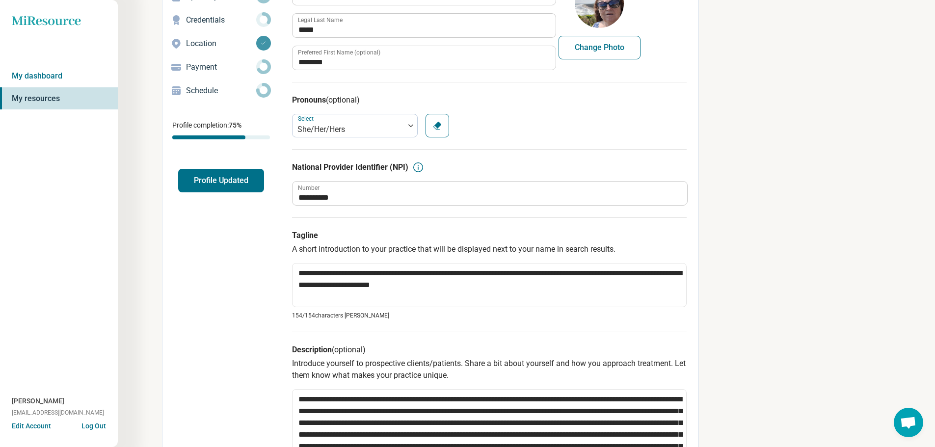
scroll to position [147, 0]
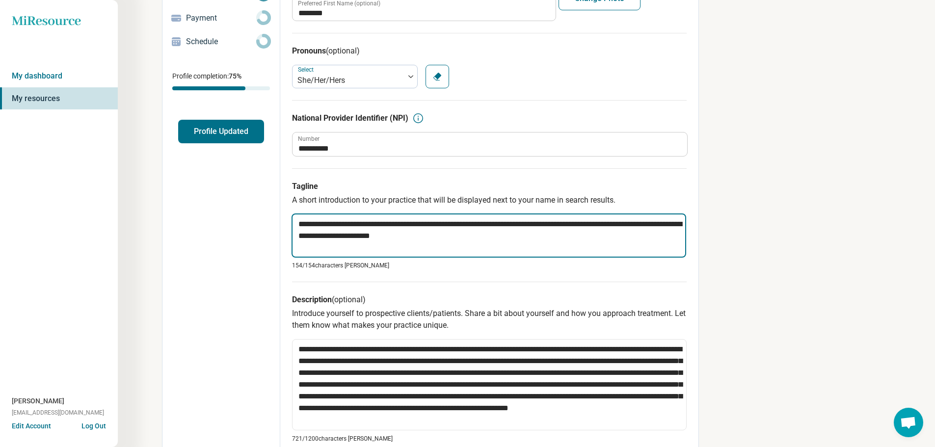
click at [491, 223] on textarea "**********" at bounding box center [488, 235] width 394 height 44
type textarea "*"
type textarea "**********"
type textarea "*"
type textarea "**********"
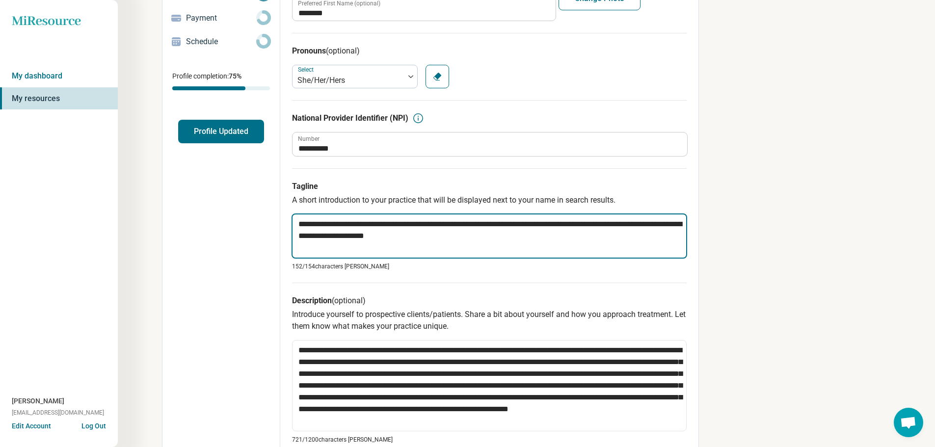
type textarea "*"
type textarea "**********"
type textarea "*"
type textarea "**********"
drag, startPoint x: 379, startPoint y: 232, endPoint x: 456, endPoint y: 234, distance: 77.5
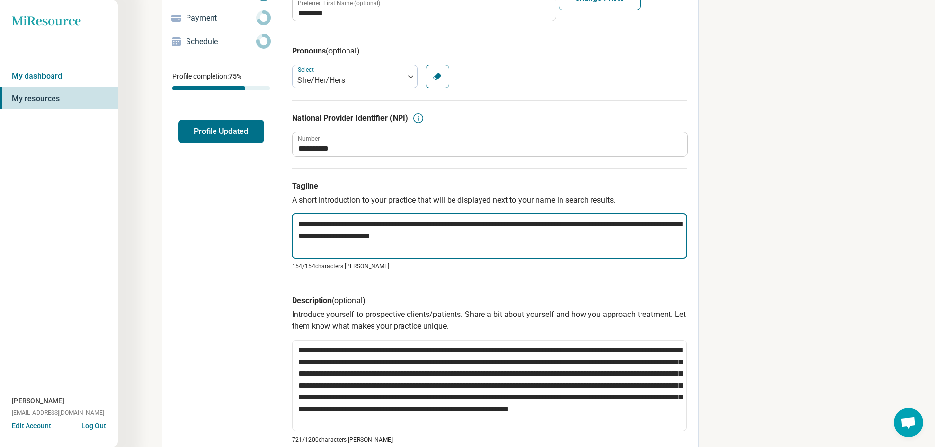
click at [456, 234] on textarea "**********" at bounding box center [488, 235] width 395 height 45
drag, startPoint x: 458, startPoint y: 234, endPoint x: 299, endPoint y: 219, distance: 159.6
click at [299, 219] on textarea "**********" at bounding box center [488, 235] width 395 height 45
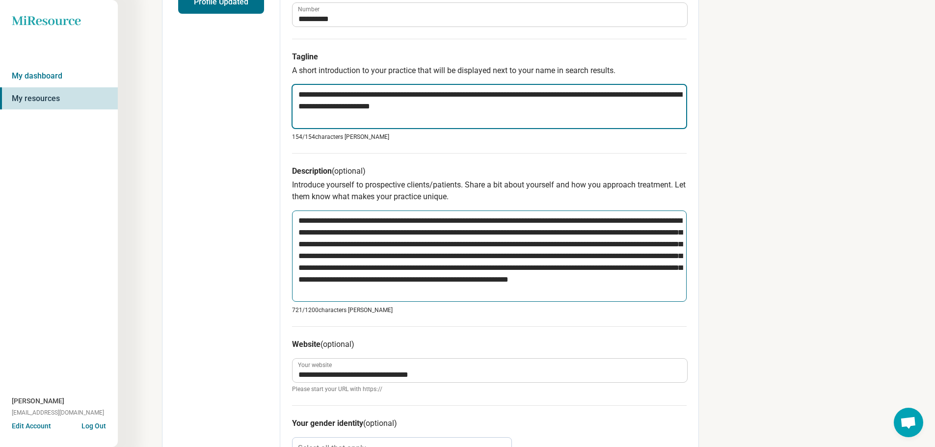
scroll to position [294, 0]
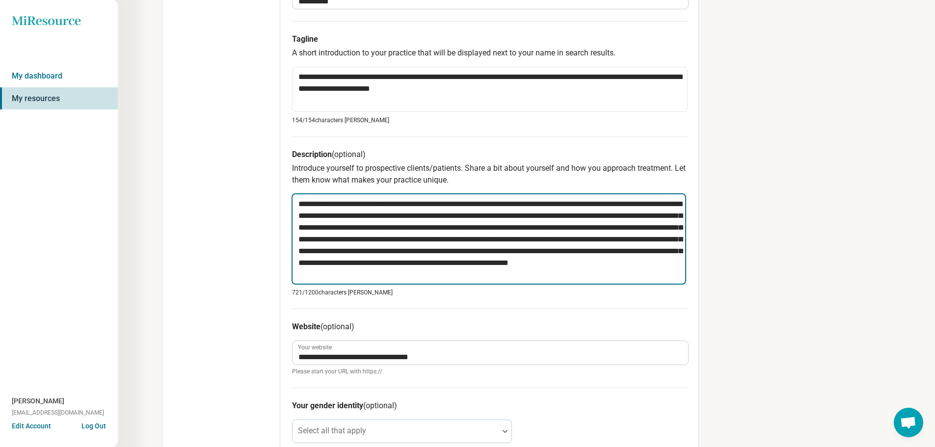
click at [295, 203] on textarea "**********" at bounding box center [488, 238] width 394 height 91
paste textarea "**********"
type textarea "*"
type textarea "**********"
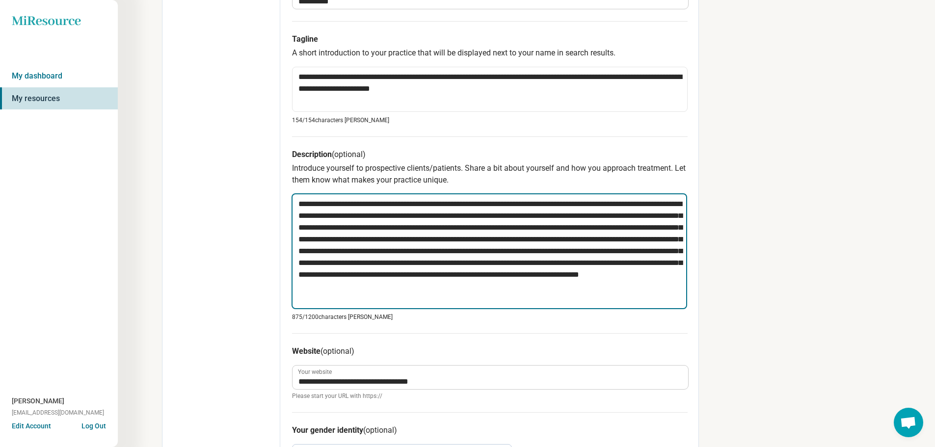
type textarea "*"
type textarea "**********"
type textarea "*"
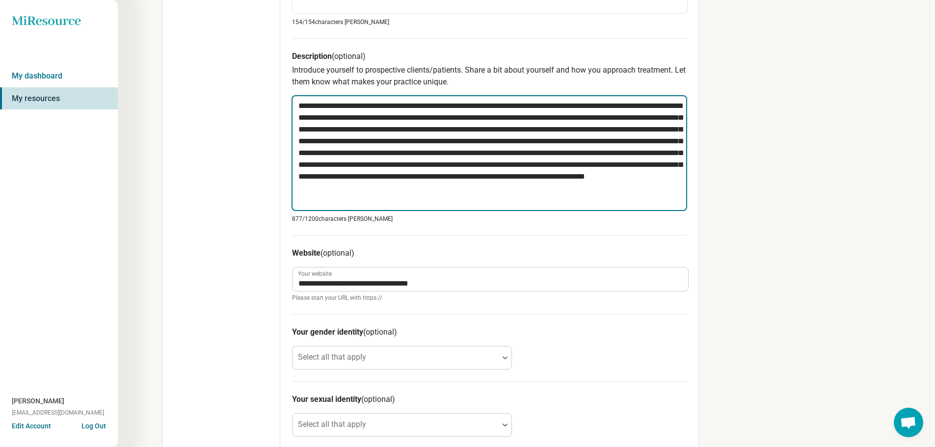
scroll to position [442, 0]
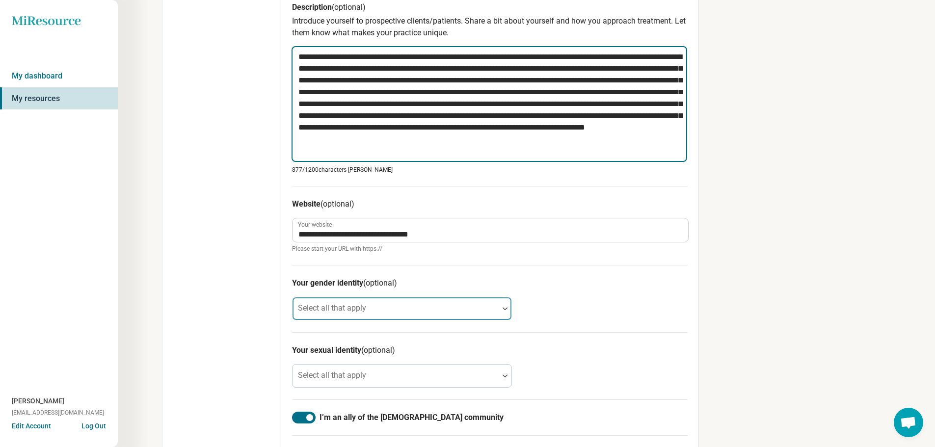
type textarea "**********"
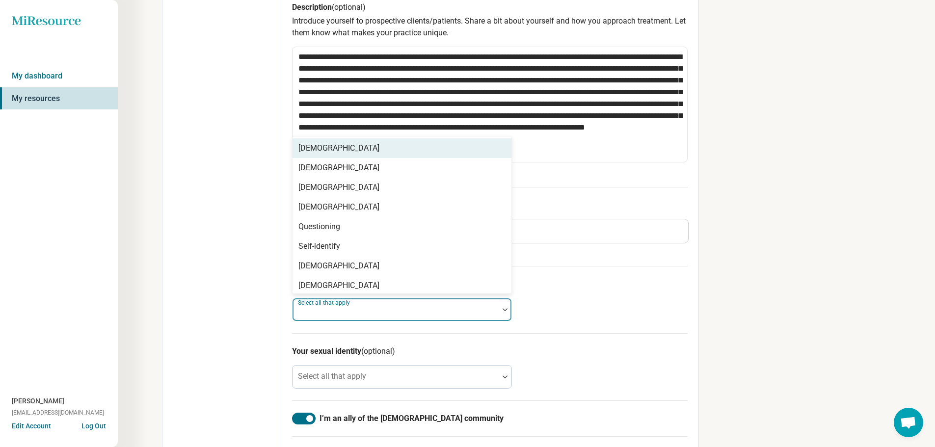
click at [504, 306] on div at bounding box center [504, 309] width 13 height 23
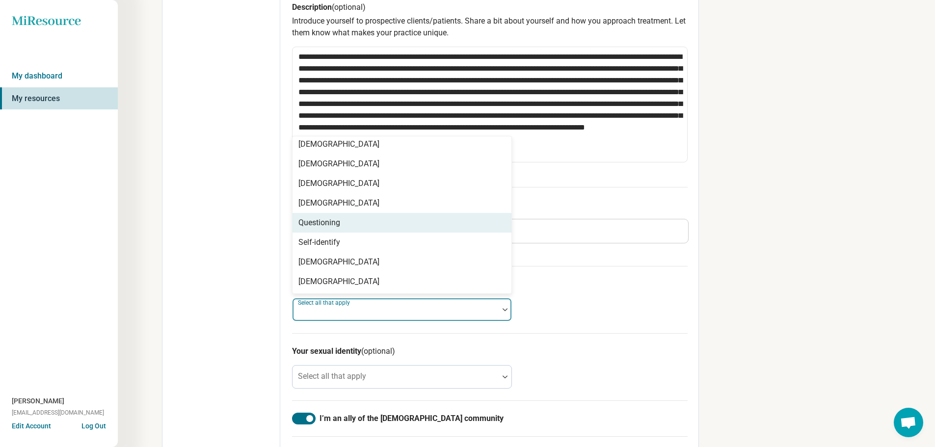
scroll to position [0, 0]
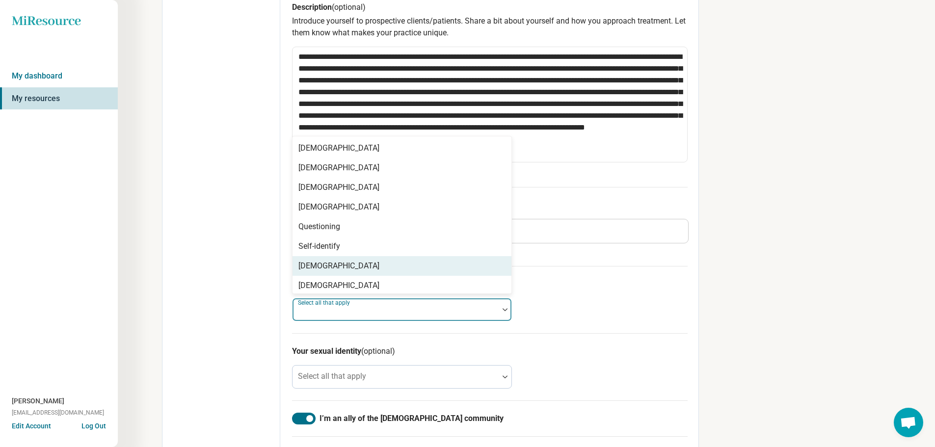
click at [582, 299] on div "Your gender identity (optional) 8 results available. Use Up and Down to choose …" at bounding box center [489, 299] width 395 height 67
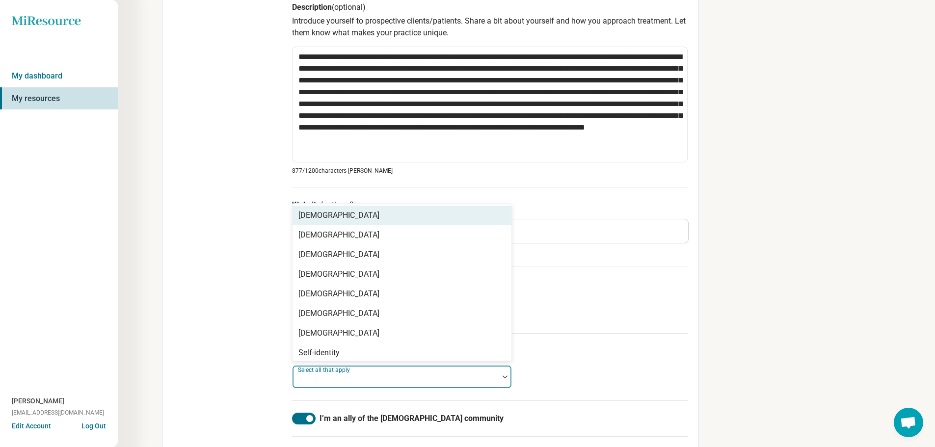
click at [505, 376] on div at bounding box center [504, 377] width 13 height 23
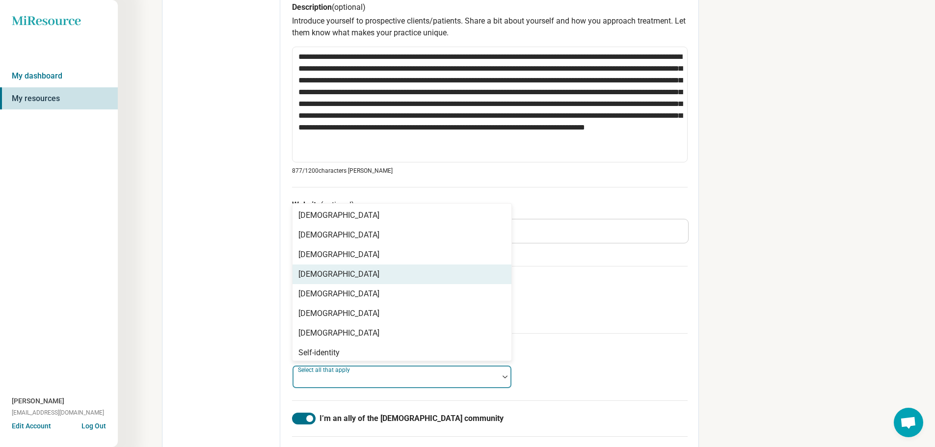
click at [448, 275] on div "[DEMOGRAPHIC_DATA]" at bounding box center [401, 274] width 219 height 20
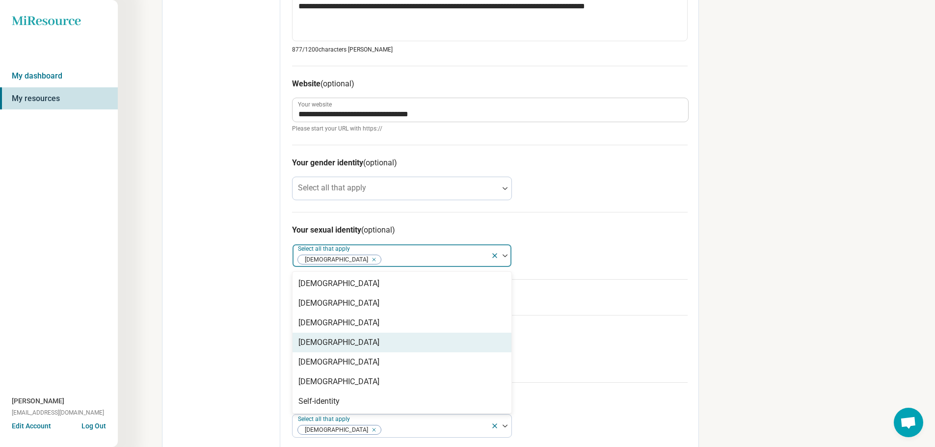
scroll to position [576, 0]
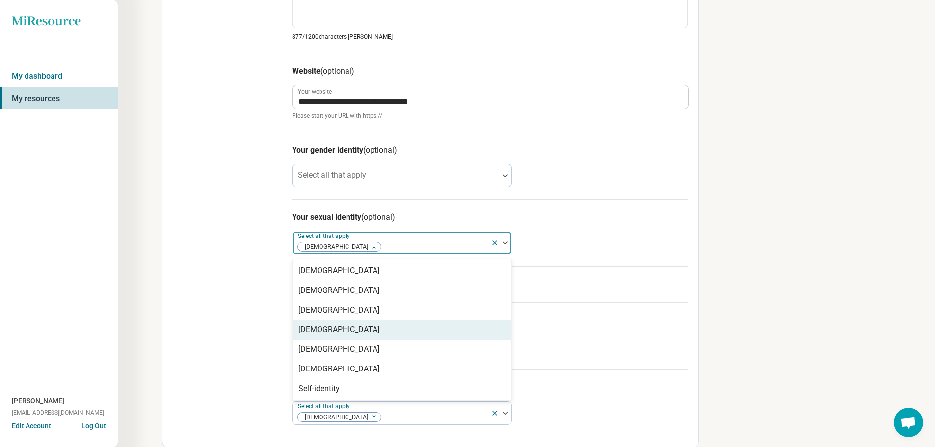
click at [594, 285] on label "I’m an ally of the [DEMOGRAPHIC_DATA] community" at bounding box center [489, 285] width 395 height 12
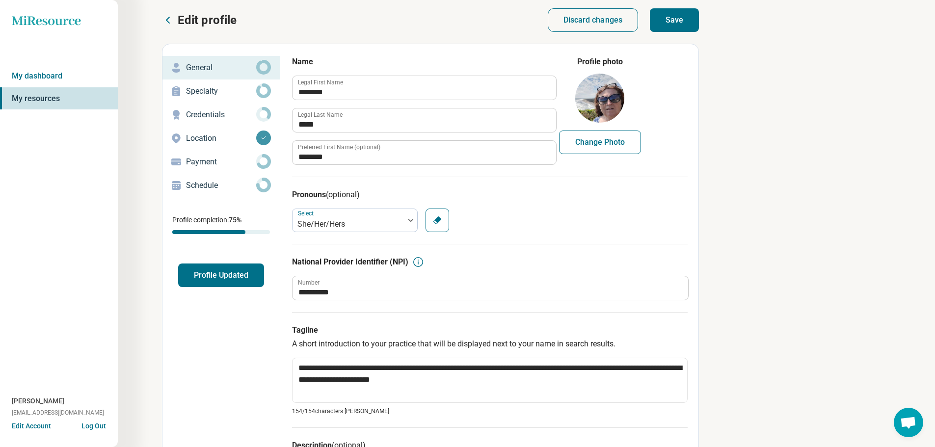
scroll to position [0, 0]
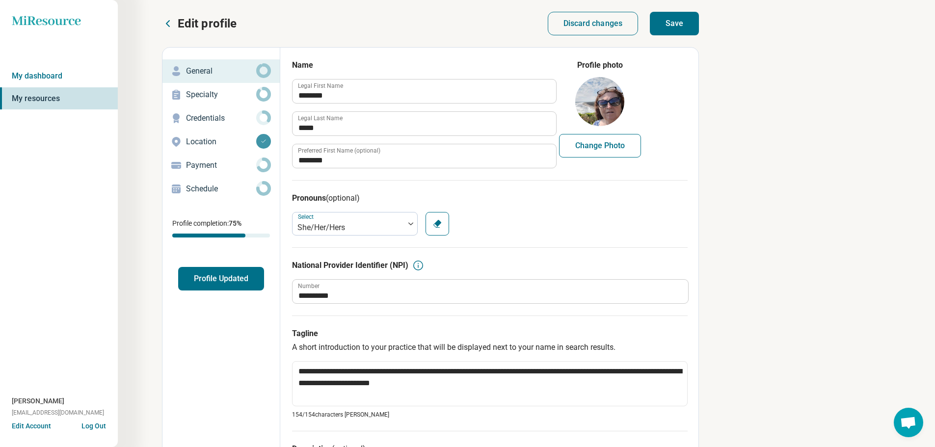
click at [662, 29] on button "Save" at bounding box center [674, 24] width 49 height 24
type textarea "*"
click at [263, 192] on icon at bounding box center [263, 188] width 15 height 15
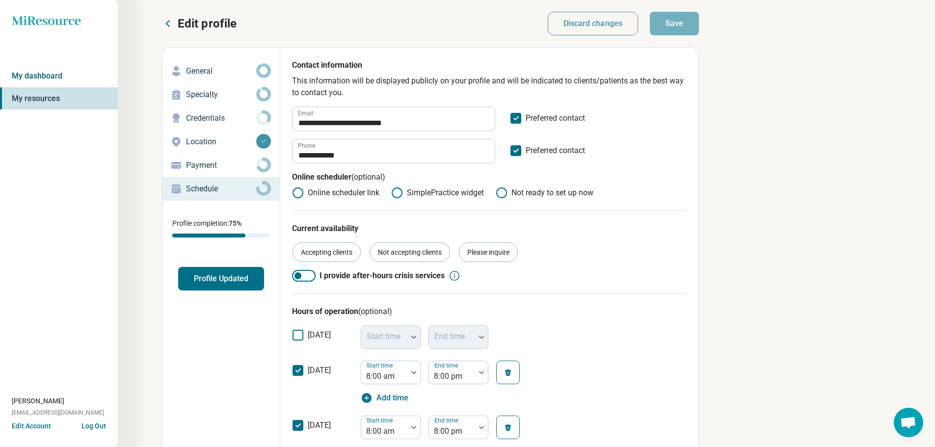
click at [91, 79] on link "My dashboard" at bounding box center [59, 76] width 118 height 23
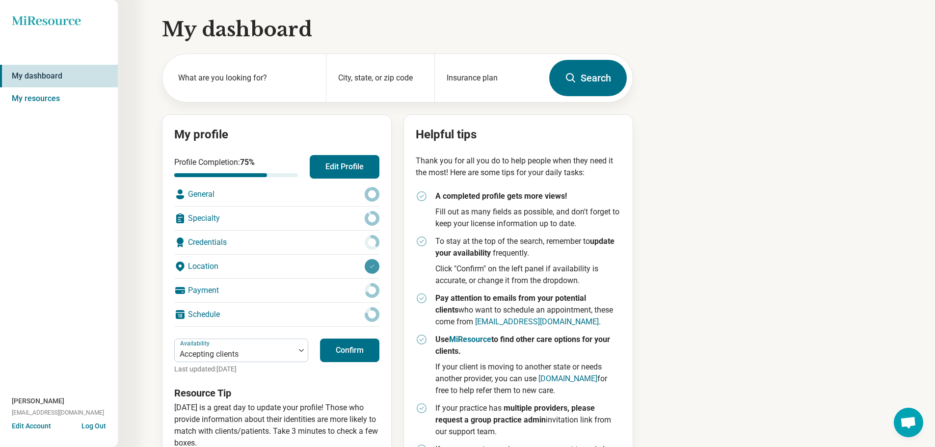
click at [93, 427] on button "Log Out" at bounding box center [93, 425] width 25 height 8
